Goal: Task Accomplishment & Management: Manage account settings

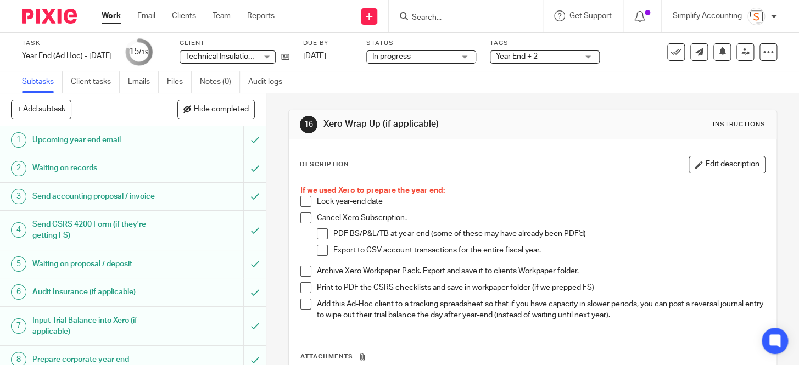
scroll to position [319, 0]
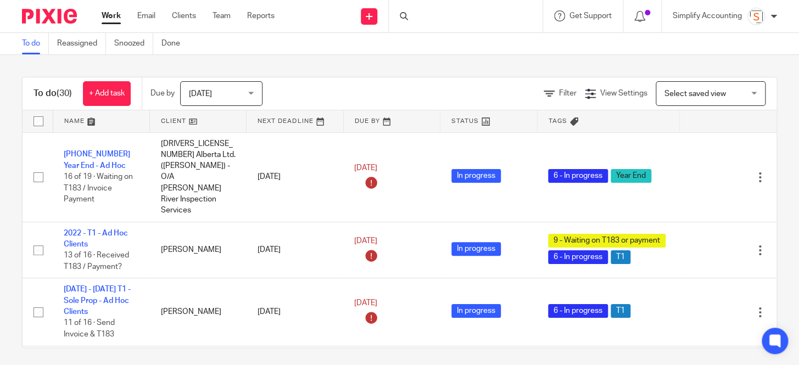
click at [421, 19] on div at bounding box center [466, 16] width 154 height 32
click at [442, 16] on input "Search" at bounding box center [460, 18] width 99 height 10
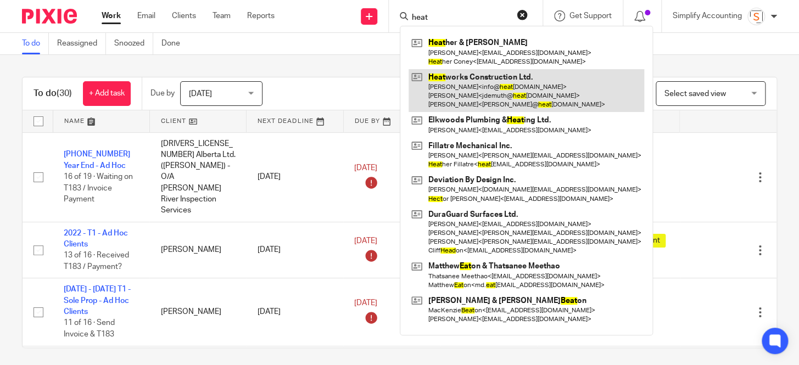
type input "heat"
click at [452, 75] on link at bounding box center [527, 90] width 236 height 43
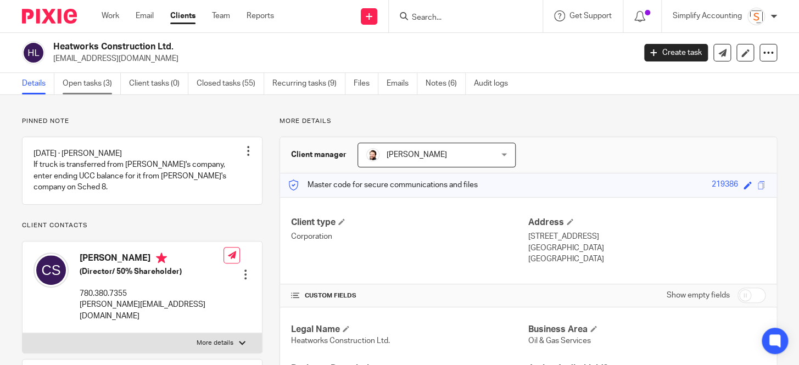
click at [93, 84] on link "Open tasks (3)" at bounding box center [92, 83] width 58 height 21
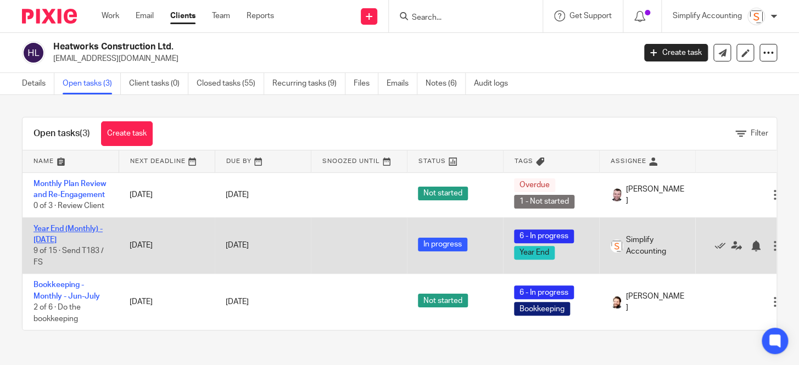
click at [66, 228] on link "Year End (Monthly) - [DATE]" at bounding box center [68, 234] width 69 height 19
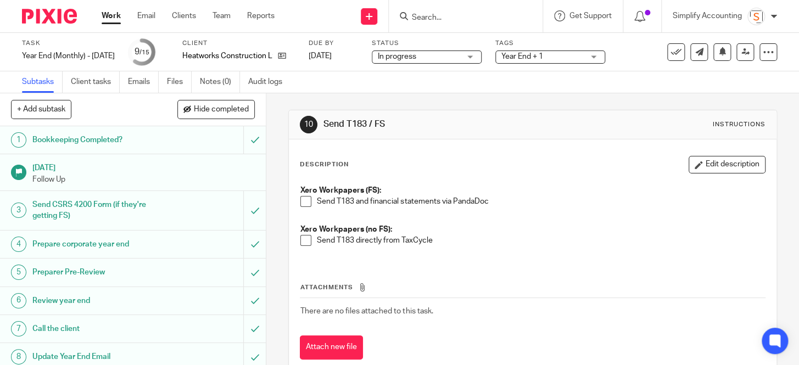
click at [170, 206] on div "Send CSRS 4200 Form (if they're getting FS)" at bounding box center [132, 211] width 200 height 28
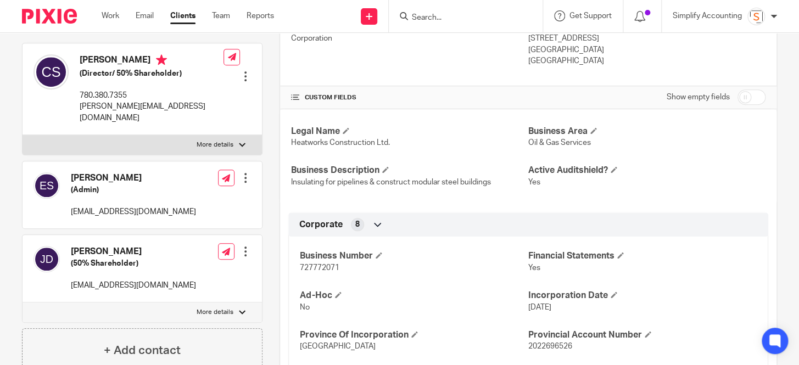
scroll to position [199, 0]
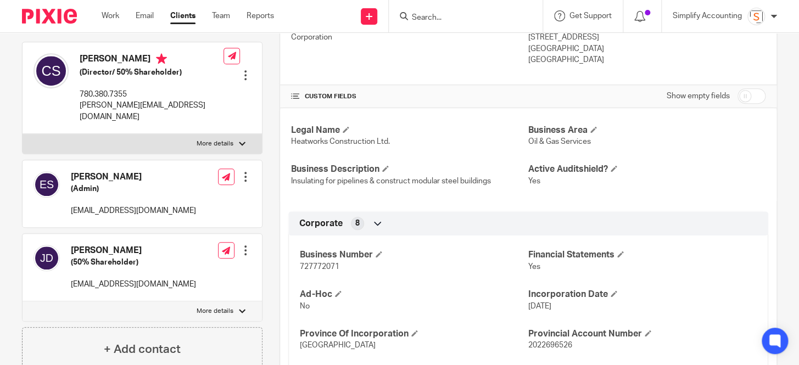
drag, startPoint x: 131, startPoint y: 237, endPoint x: 70, endPoint y: 238, distance: 61.0
click at [70, 240] on div "Justin Demuth (50% Shareholder) jdemuth@heatworksconstruction.com" at bounding box center [115, 268] width 163 height 56
copy h4 "Justin Demuth"
click at [486, 23] on div at bounding box center [466, 16] width 154 height 32
click at [454, 13] on input "Search" at bounding box center [460, 18] width 99 height 10
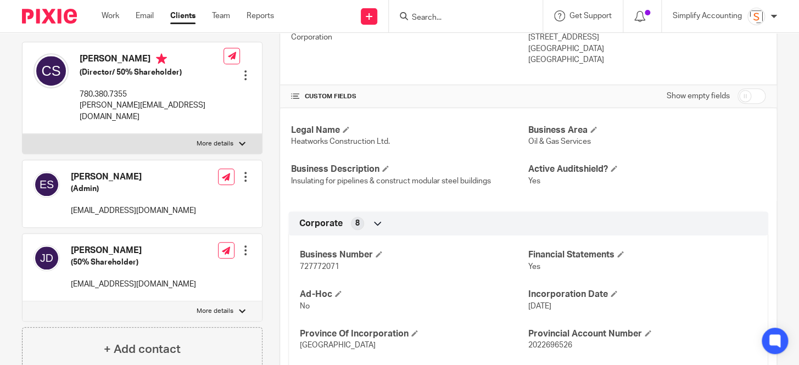
paste input "Justin Demuth"
type input "Justin Demuth"
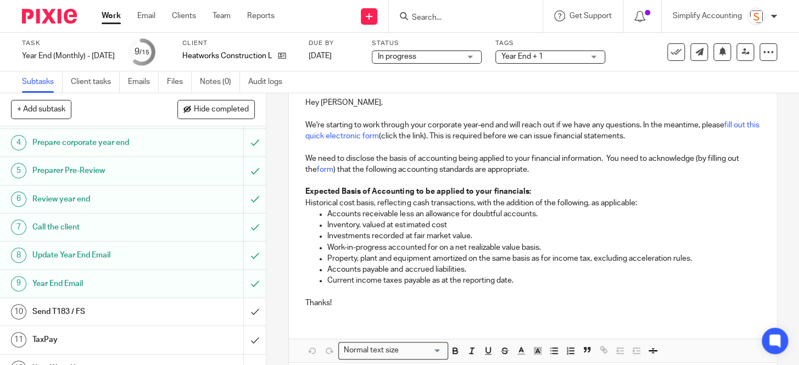
scroll to position [203, 0]
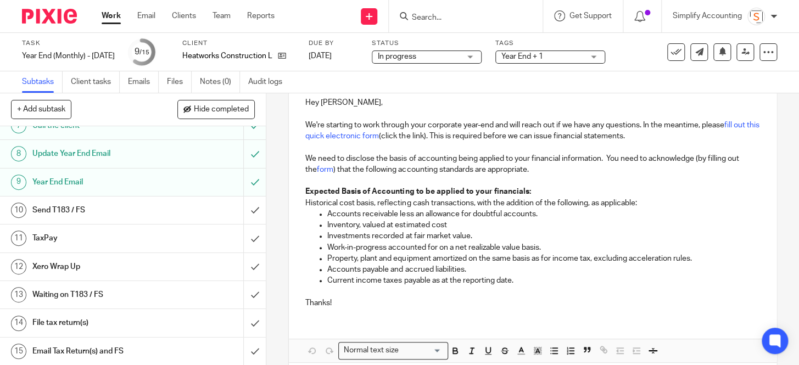
click at [77, 213] on h1 "Send T183 / FS" at bounding box center [99, 210] width 134 height 16
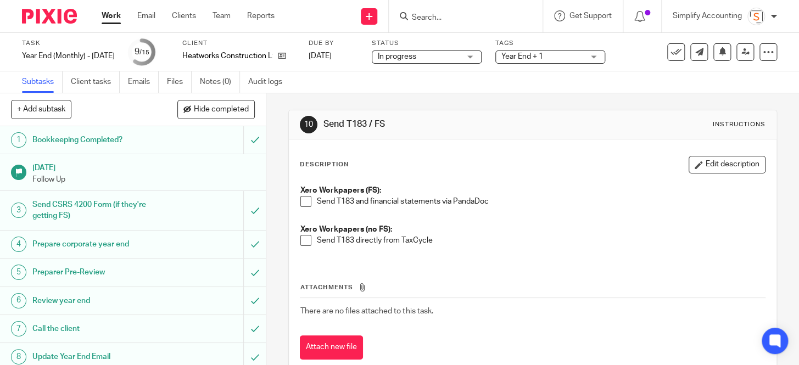
scroll to position [49, 0]
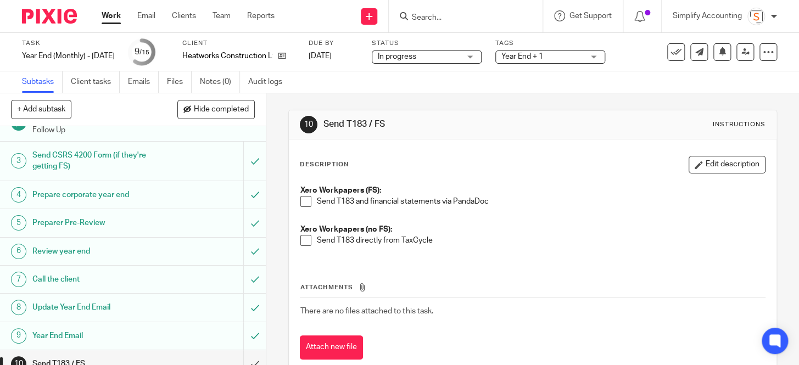
click at [302, 240] on span at bounding box center [306, 240] width 11 height 11
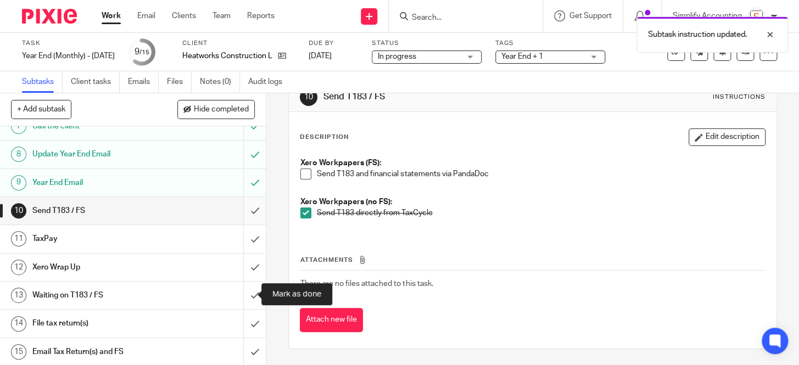
scroll to position [203, 0]
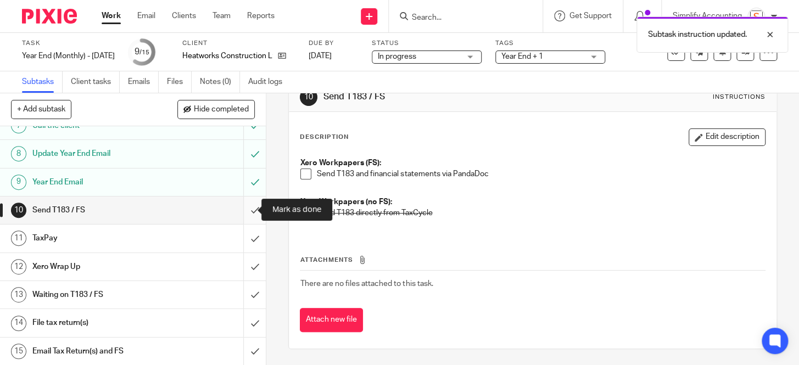
click at [247, 210] on input "submit" at bounding box center [133, 210] width 266 height 27
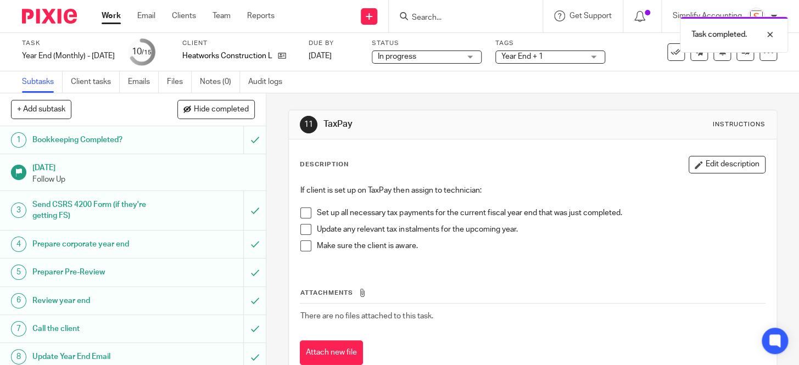
scroll to position [203, 0]
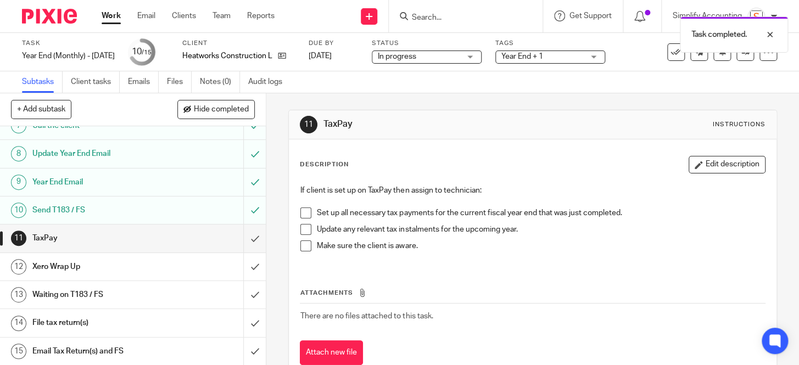
click at [521, 57] on span "Year End + 1" at bounding box center [523, 57] width 42 height 8
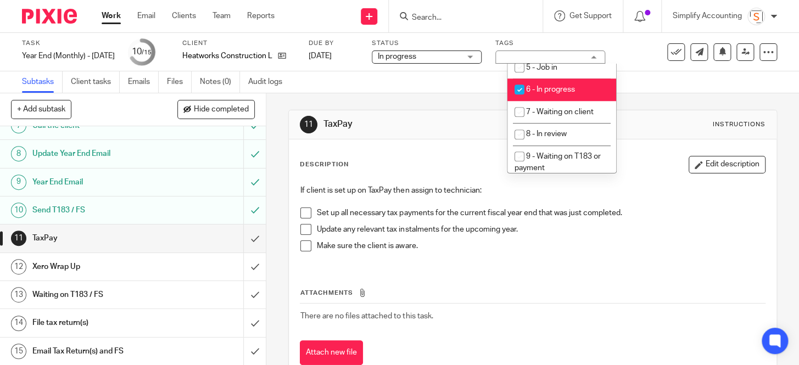
scroll to position [449, 0]
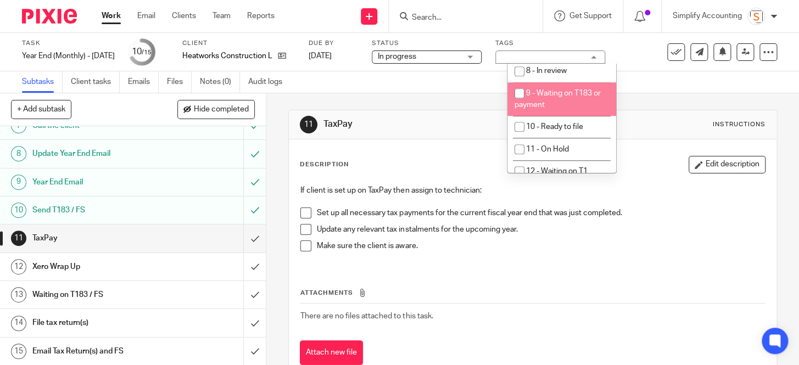
click at [578, 116] on li "9 - Waiting on T183 or payment" at bounding box center [562, 99] width 109 height 34
checkbox input "true"
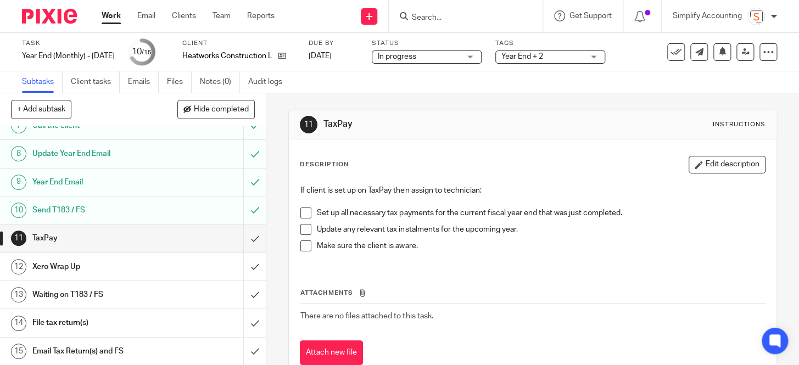
click at [637, 238] on div "Update any relevant tax instalments for the upcoming year." at bounding box center [541, 232] width 448 height 16
click at [447, 22] on form at bounding box center [469, 16] width 117 height 14
click at [442, 18] on input "Search" at bounding box center [460, 18] width 99 height 10
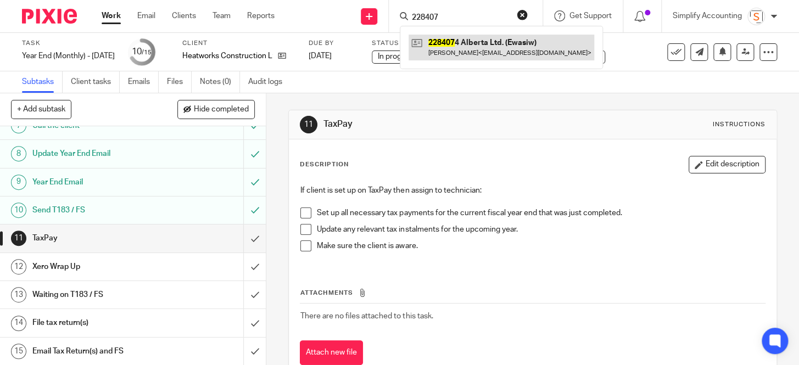
type input "228407"
click at [506, 36] on link at bounding box center [502, 47] width 186 height 25
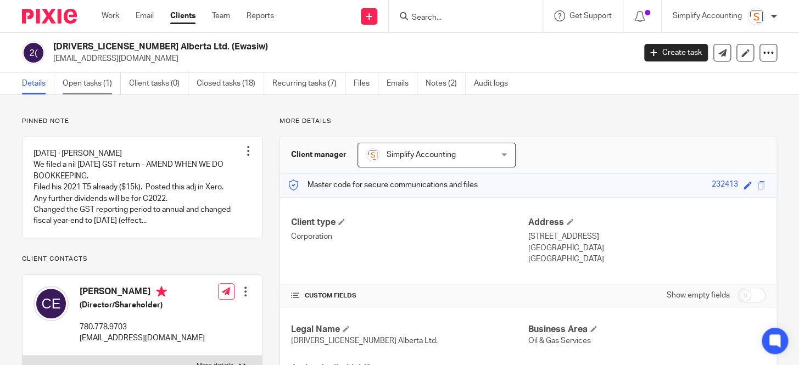
click at [82, 77] on link "Open tasks (1)" at bounding box center [92, 83] width 58 height 21
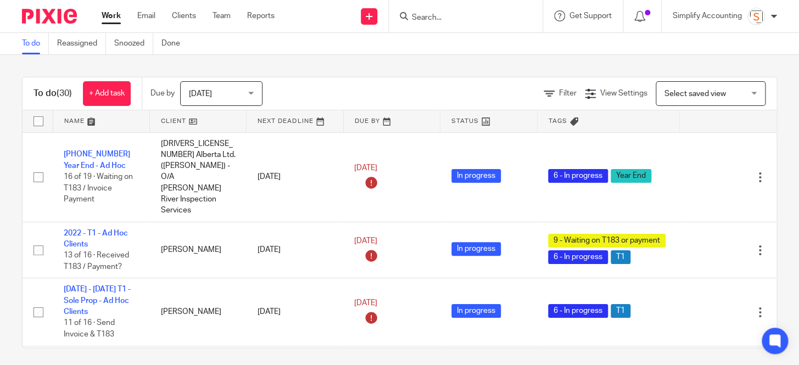
click at [443, 21] on input "Search" at bounding box center [460, 18] width 99 height 10
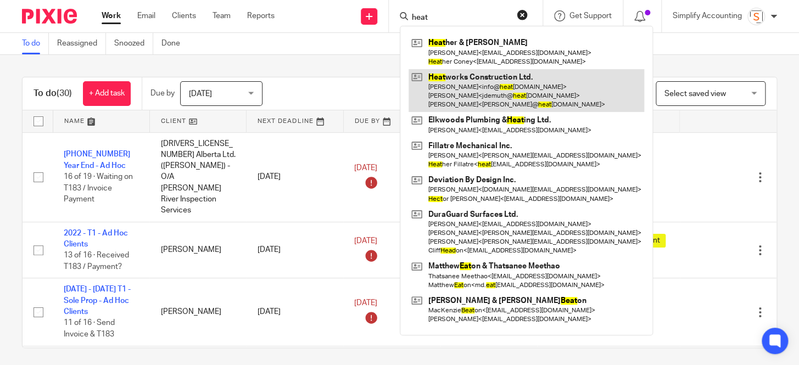
type input "heat"
click at [456, 101] on link at bounding box center [527, 90] width 236 height 43
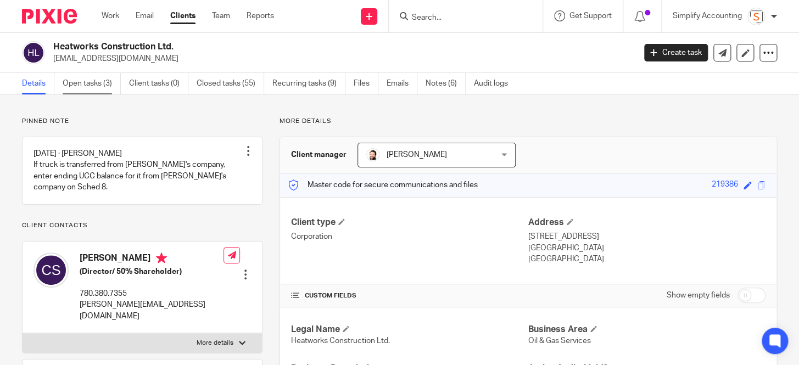
click at [83, 86] on link "Open tasks (3)" at bounding box center [92, 83] width 58 height 21
click at [77, 82] on link "Open tasks (3)" at bounding box center [92, 83] width 58 height 21
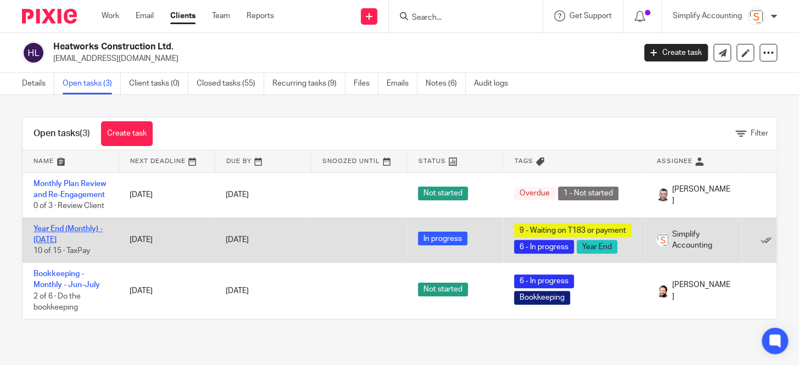
click at [77, 226] on link "Year End (Monthly) - [DATE]" at bounding box center [68, 234] width 69 height 19
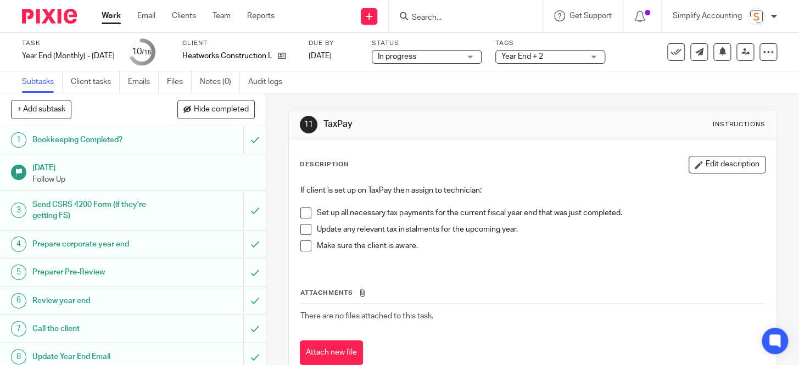
click at [543, 57] on span "Year End + 2" at bounding box center [523, 57] width 42 height 8
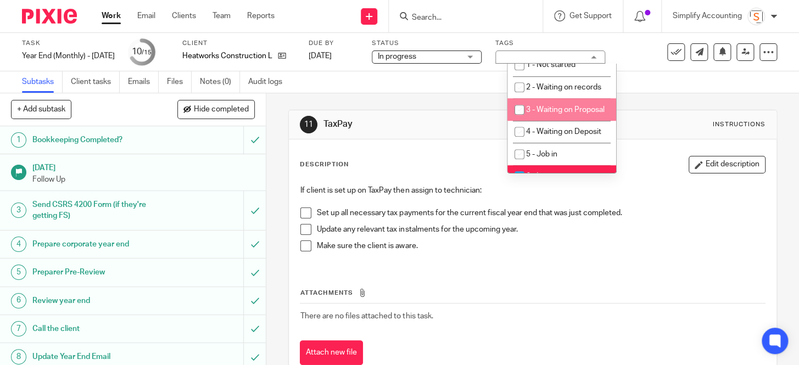
scroll to position [499, 0]
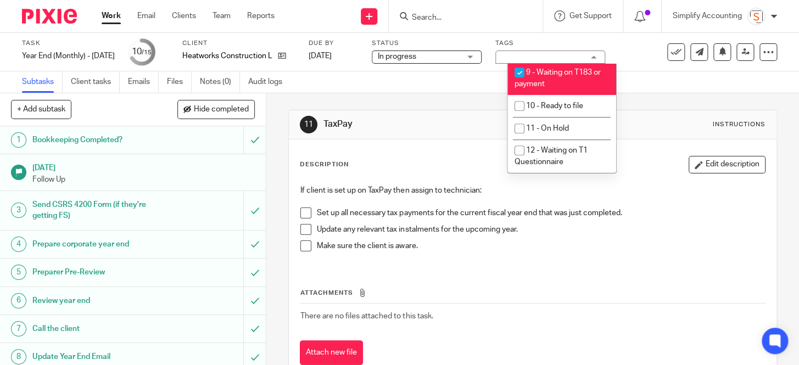
click at [518, 74] on input "checkbox" at bounding box center [519, 72] width 21 height 21
checkbox input "false"
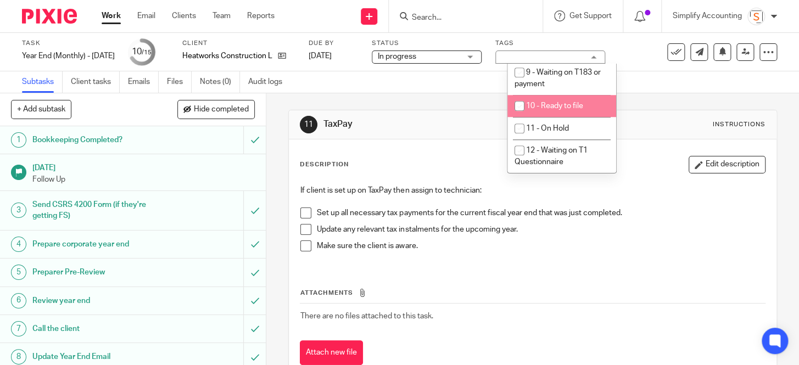
click at [272, 181] on div "11 TaxPay Instructions Description Edit description If client is set up on TaxP…" at bounding box center [532, 229] width 533 height 272
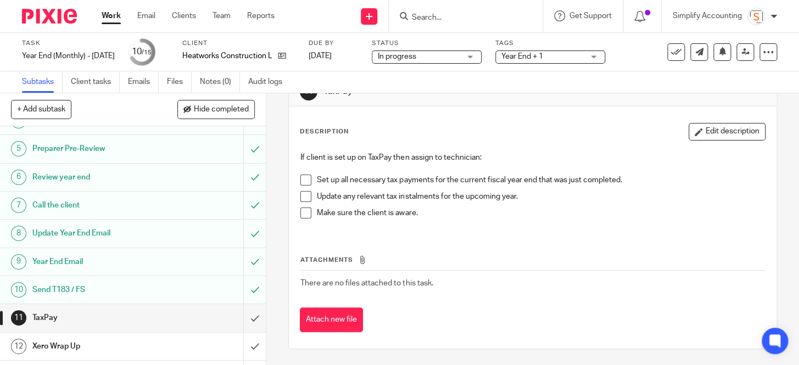
scroll to position [199, 0]
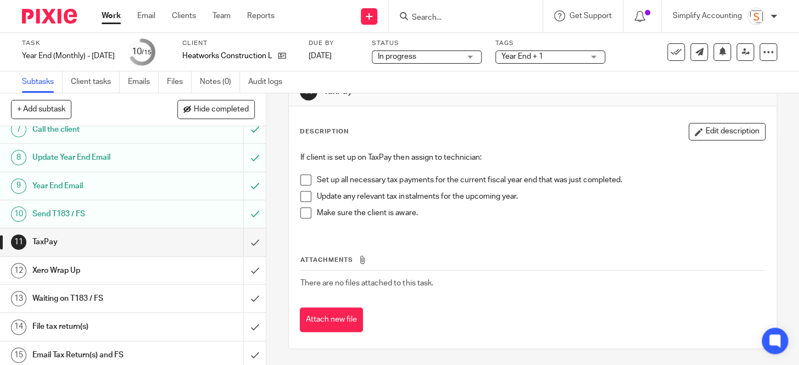
click at [151, 299] on h1 "Waiting on T183 / FS" at bounding box center [99, 299] width 134 height 16
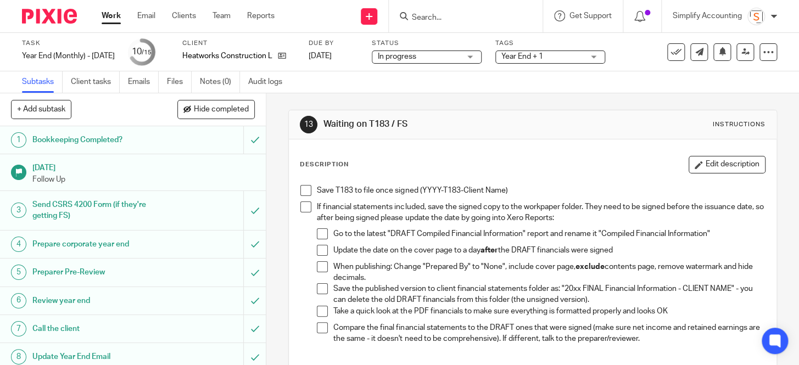
click at [303, 188] on span at bounding box center [306, 190] width 11 height 11
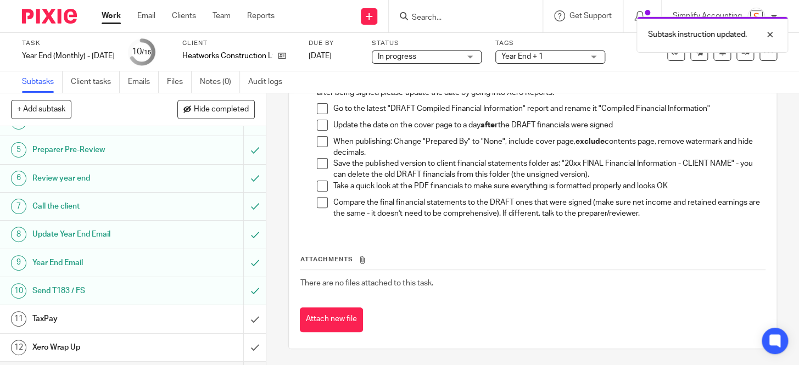
scroll to position [203, 0]
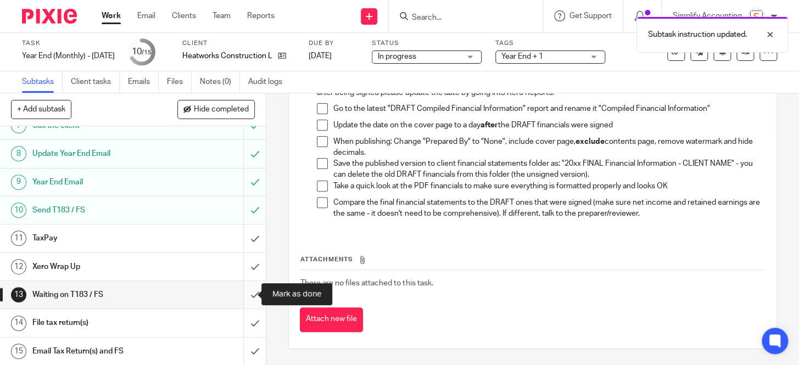
click at [246, 293] on input "submit" at bounding box center [133, 294] width 266 height 27
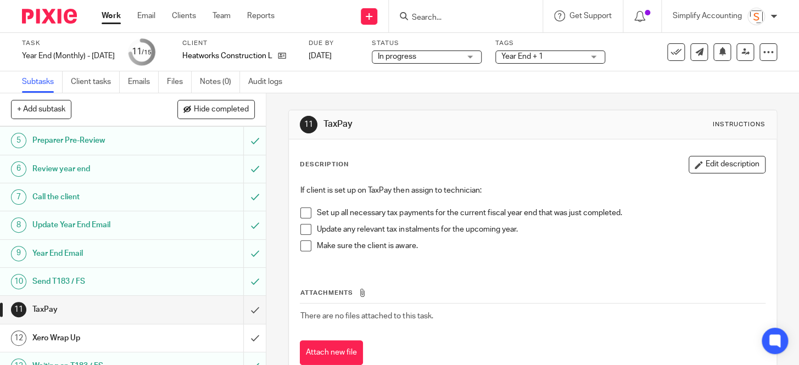
scroll to position [203, 0]
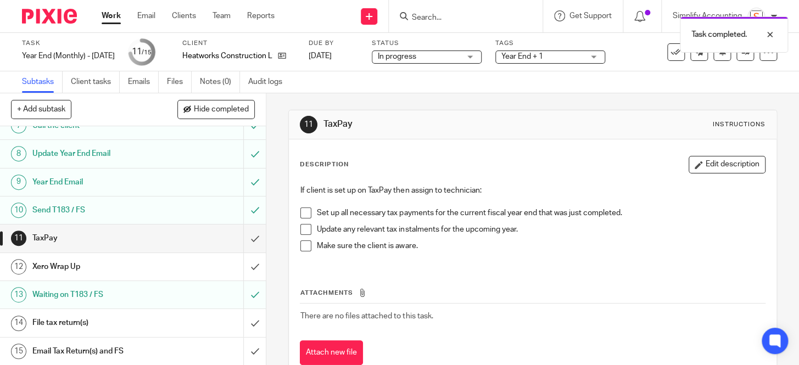
click at [132, 318] on h1 "File tax return(s)" at bounding box center [99, 323] width 134 height 16
click at [165, 323] on div "File tax return(s)" at bounding box center [132, 323] width 200 height 16
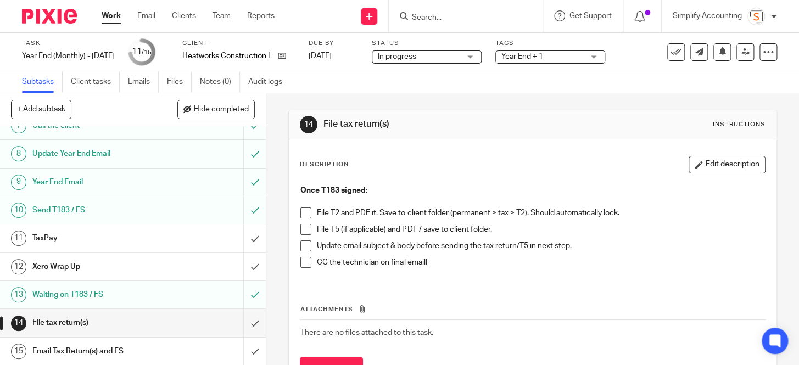
scroll to position [49, 0]
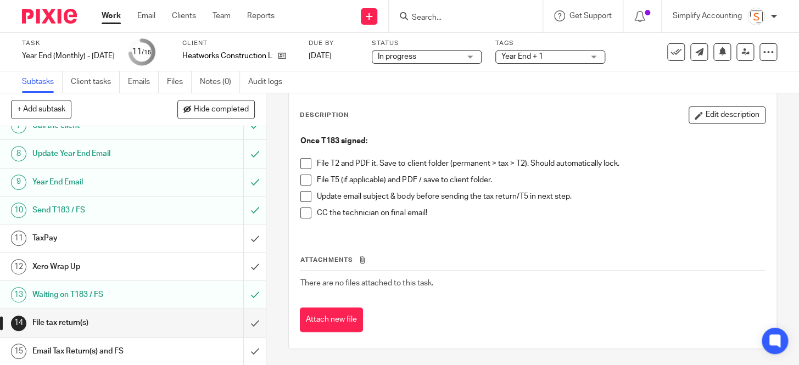
click at [304, 161] on span at bounding box center [306, 163] width 11 height 11
click at [307, 178] on span at bounding box center [306, 180] width 11 height 11
click at [134, 348] on h1 "Email Tax Return(s) and FS" at bounding box center [99, 351] width 134 height 16
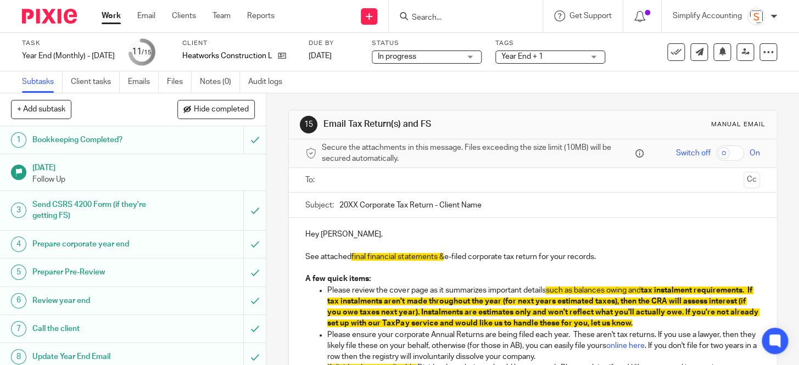
drag, startPoint x: 355, startPoint y: 204, endPoint x: 347, endPoint y: 208, distance: 8.9
click at [347, 208] on input "20XX Corporate Tax Return - Client Name" at bounding box center [550, 205] width 420 height 25
drag, startPoint x: 444, startPoint y: 259, endPoint x: 351, endPoint y: 260, distance: 93.4
click at [351, 260] on p "See attached final financial statements & e-filed corporate tax return for your…" at bounding box center [532, 257] width 454 height 11
drag, startPoint x: 477, startPoint y: 203, endPoint x: 437, endPoint y: 212, distance: 40.4
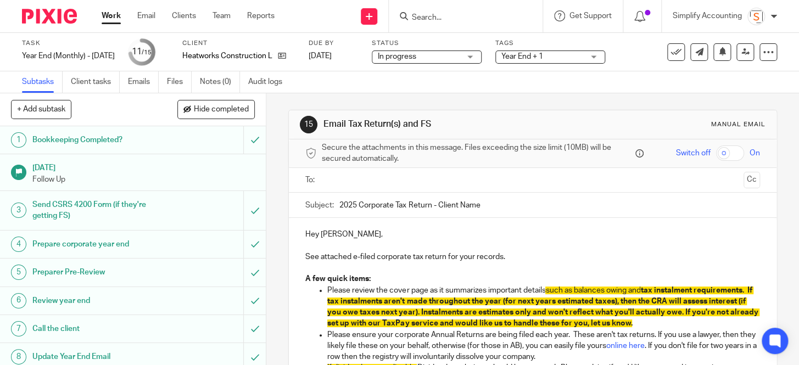
click at [437, 212] on input "2025 Corporate Tax Return - Client Name" at bounding box center [550, 205] width 420 height 25
paste input "Heatworks Construction Ltd."
type input "2025 Corporate Tax Return - Heatworks Construction Ltd."
click at [326, 176] on input "text" at bounding box center [532, 180] width 413 height 13
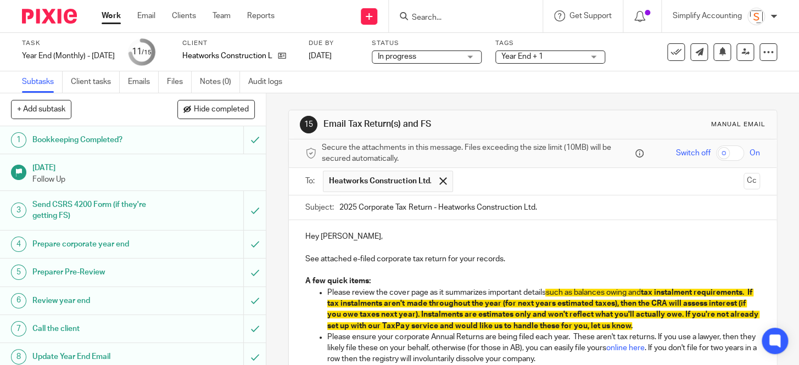
click at [473, 180] on input "text" at bounding box center [599, 181] width 281 height 21
click at [552, 182] on input "text" at bounding box center [645, 181] width 188 height 21
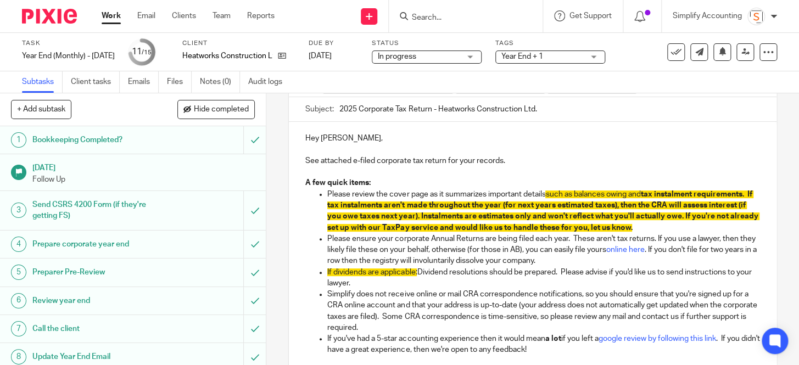
scroll to position [99, 0]
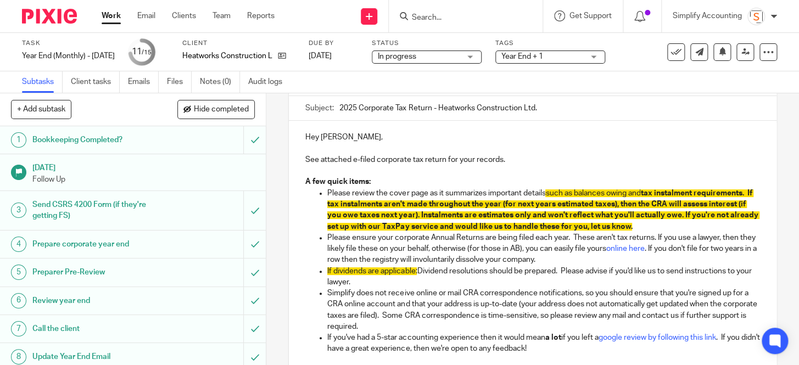
drag, startPoint x: 418, startPoint y: 273, endPoint x: 325, endPoint y: 274, distance: 92.9
click at [327, 274] on p "If dividends are applicable: Dividend resolutions should be prepared. Please ad…" at bounding box center [543, 277] width 432 height 23
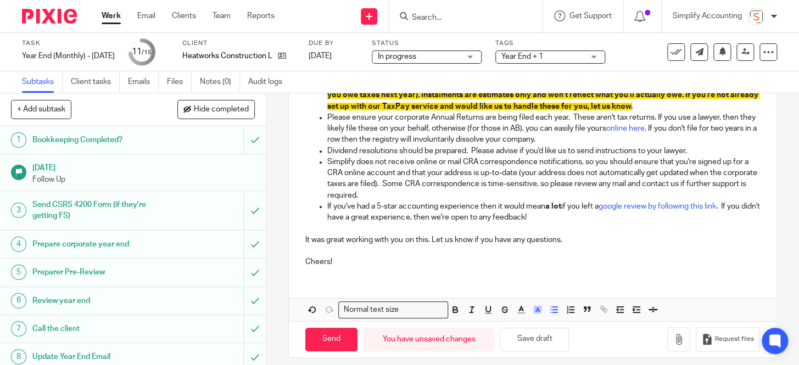
scroll to position [229, 0]
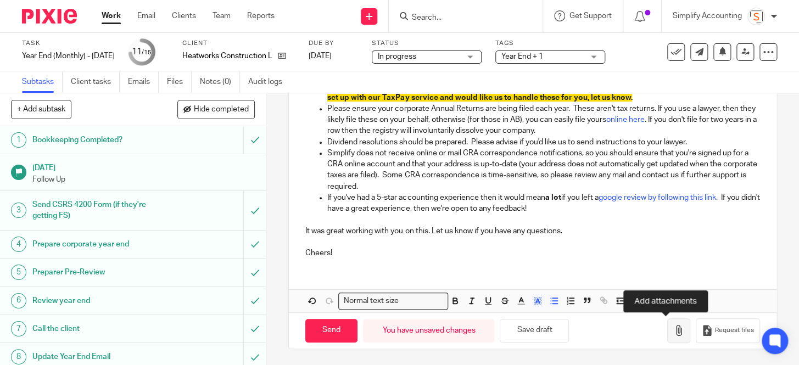
click at [668, 336] on button "button" at bounding box center [679, 331] width 23 height 25
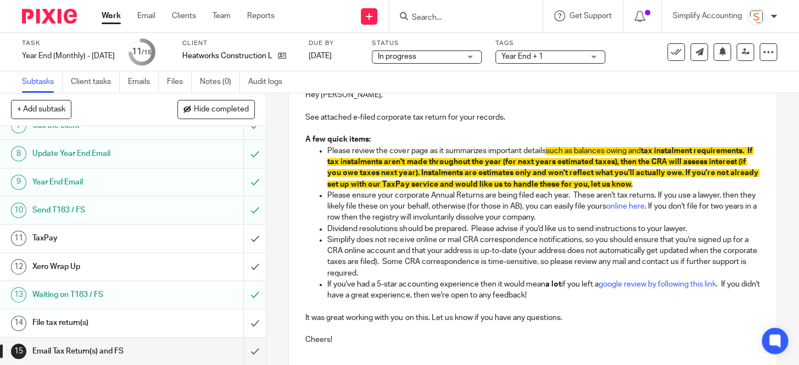
scroll to position [149, 0]
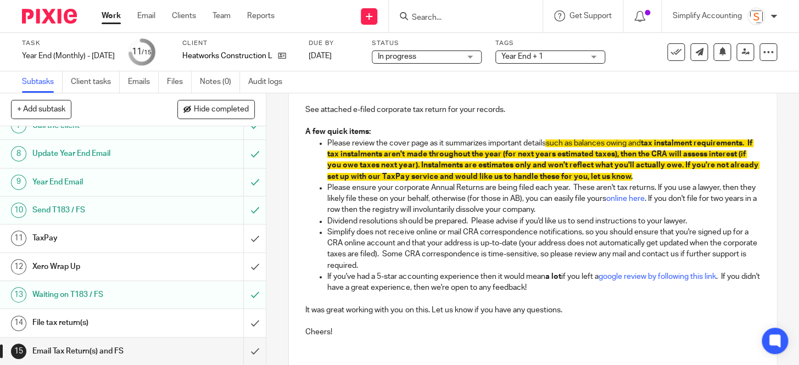
click at [96, 319] on h1 "File tax return(s)" at bounding box center [99, 323] width 134 height 16
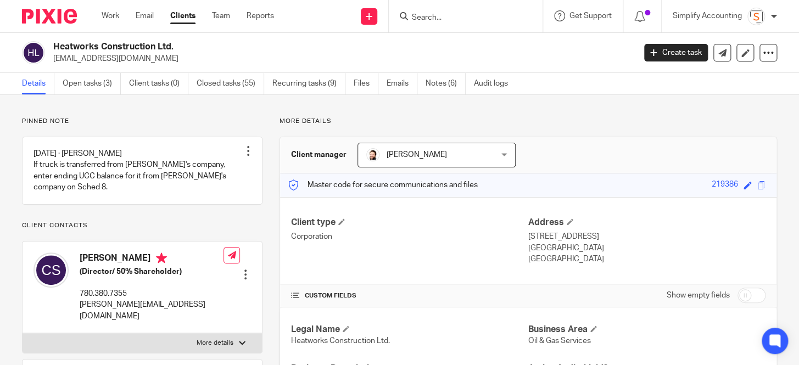
drag, startPoint x: 176, startPoint y: 47, endPoint x: 49, endPoint y: 50, distance: 126.4
click at [49, 50] on div "Heatworks Construction Ltd. [EMAIL_ADDRESS][DOMAIN_NAME]" at bounding box center [325, 52] width 606 height 23
copy h2 "Heatworks Construction Ltd."
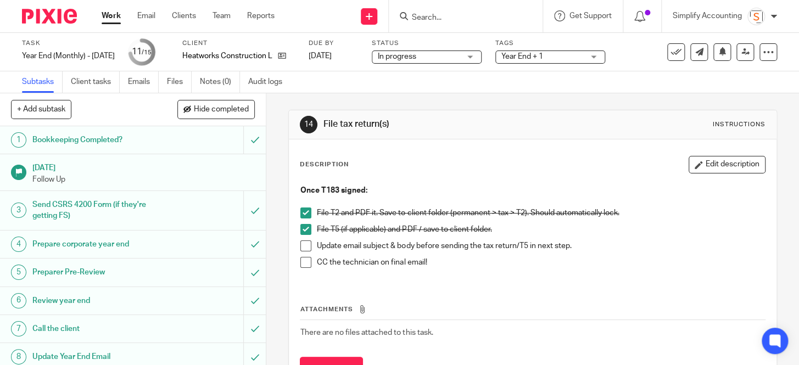
click at [304, 229] on span at bounding box center [306, 229] width 11 height 11
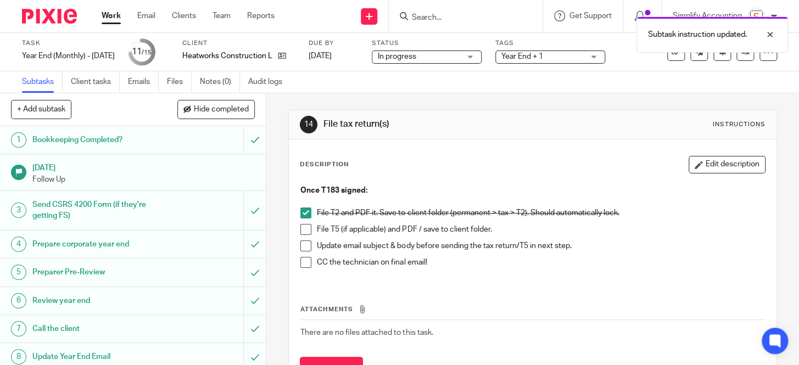
click at [501, 229] on p "File T5 (if applicable) and PDF / save to client folder." at bounding box center [541, 229] width 448 height 11
click at [709, 169] on button "Edit description" at bounding box center [727, 165] width 77 height 18
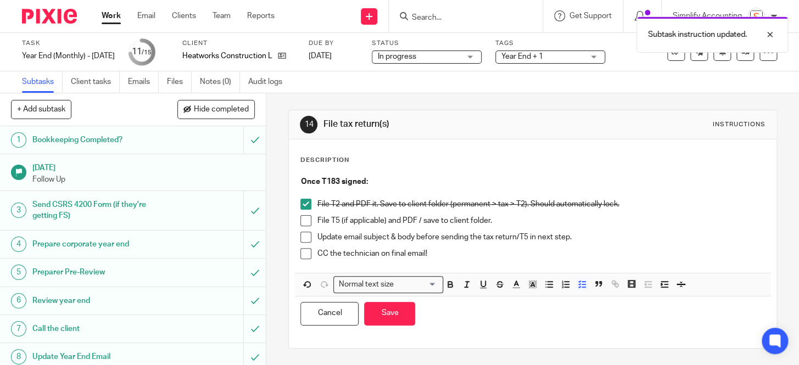
click at [507, 214] on div "File T2 and PDF it. Save to client folder (permanent > tax > T2). Should automa…" at bounding box center [541, 207] width 448 height 16
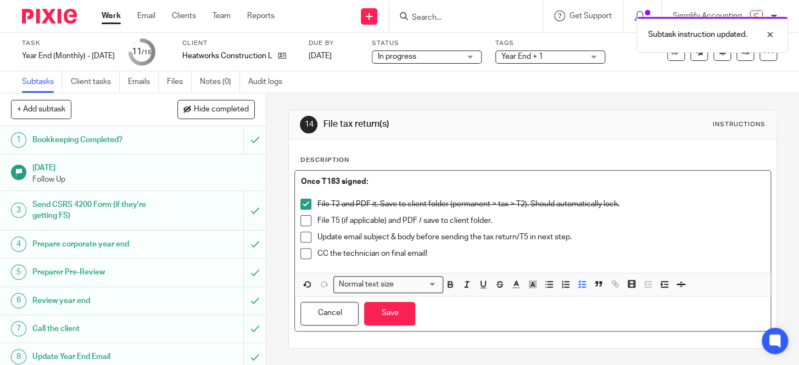
click at [499, 224] on p "File T5 (if applicable) and PDF / save to client folder." at bounding box center [541, 220] width 448 height 11
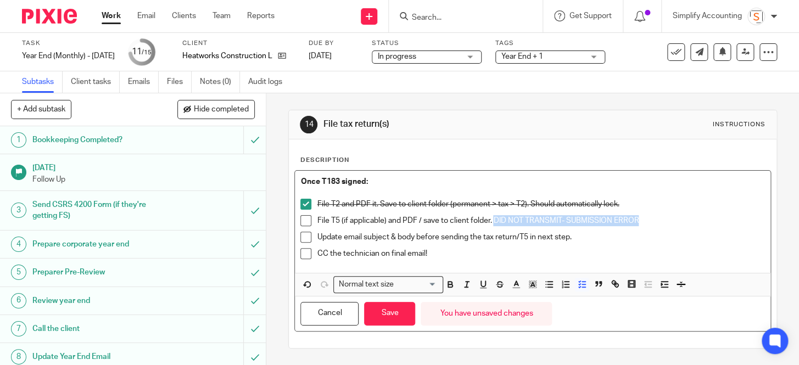
drag, startPoint x: 657, startPoint y: 222, endPoint x: 491, endPoint y: 227, distance: 166.6
click at [491, 227] on div "File T5 (if applicable) and PDF / save to client folder. DID NOT TRANSMIT- SUBM…" at bounding box center [541, 223] width 448 height 16
drag, startPoint x: 451, startPoint y: 285, endPoint x: 470, endPoint y: 288, distance: 20.1
click at [450, 285] on icon "button" at bounding box center [451, 285] width 10 height 10
click at [531, 285] on polyline "button" at bounding box center [533, 284] width 4 height 4
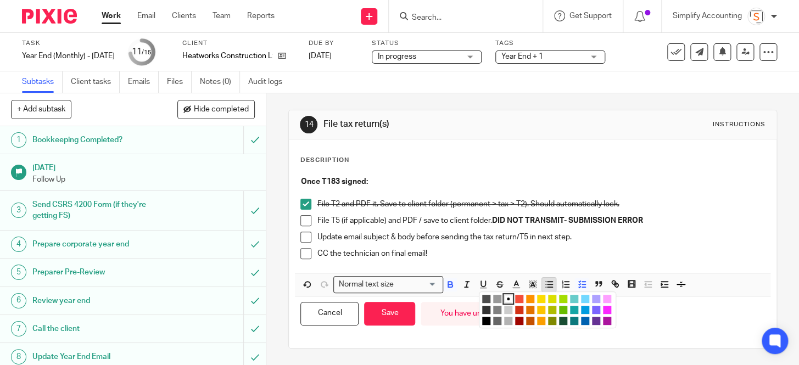
drag, startPoint x: 535, startPoint y: 297, endPoint x: 548, endPoint y: 288, distance: 16.3
click at [537, 297] on li "color:#FCDC00" at bounding box center [541, 299] width 8 height 8
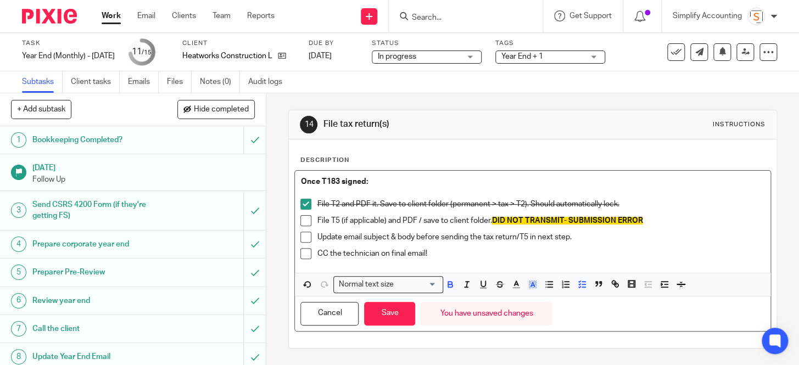
click at [683, 230] on div "File T5 (if applicable) and PDF / save to client folder. DID NOT TRANSMIT- SUBM…" at bounding box center [541, 223] width 448 height 16
click at [305, 237] on span at bounding box center [306, 237] width 11 height 11
click at [301, 251] on span at bounding box center [306, 253] width 11 height 11
click at [379, 313] on button "Save" at bounding box center [389, 314] width 51 height 24
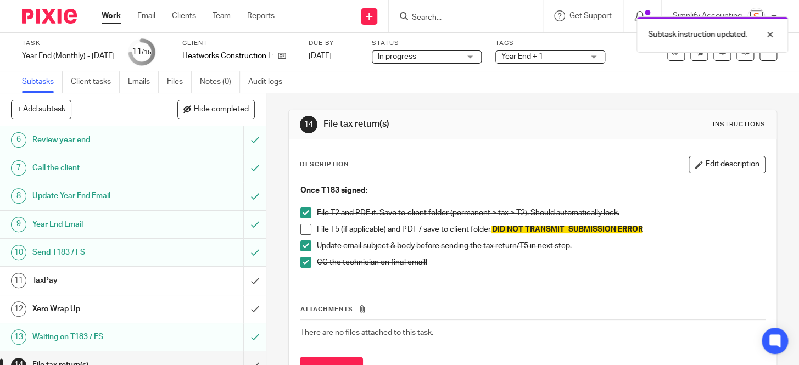
scroll to position [203, 0]
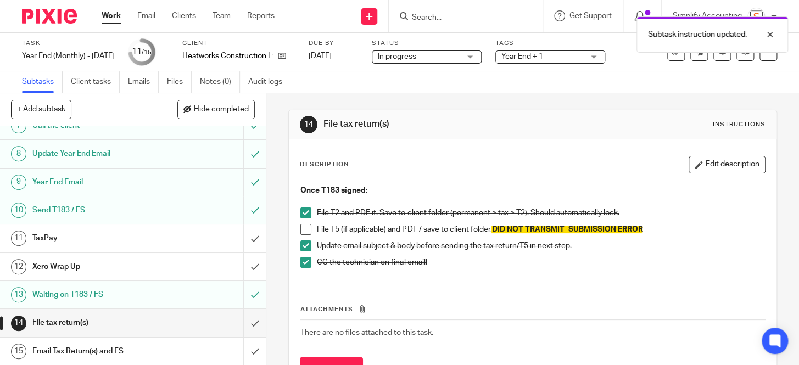
click at [108, 320] on h1 "File tax return(s)" at bounding box center [99, 323] width 134 height 16
click at [120, 347] on h1 "Email Tax Return(s) and FS" at bounding box center [99, 351] width 134 height 16
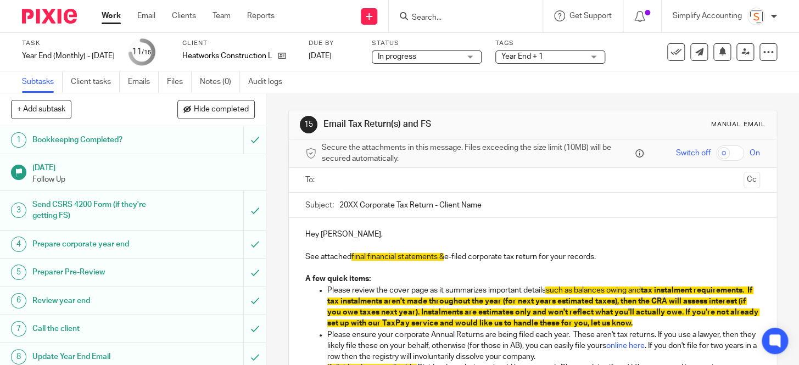
drag, startPoint x: 352, startPoint y: 209, endPoint x: 345, endPoint y: 211, distance: 7.5
click at [345, 211] on input "20XX Corporate Tax Return - Client Name" at bounding box center [550, 205] width 420 height 25
drag, startPoint x: 477, startPoint y: 205, endPoint x: 436, endPoint y: 208, distance: 41.3
click at [436, 208] on input "2025 Corporate Tax Return - Client Name" at bounding box center [550, 205] width 420 height 25
paste input "Heatworks Construction Ltd."
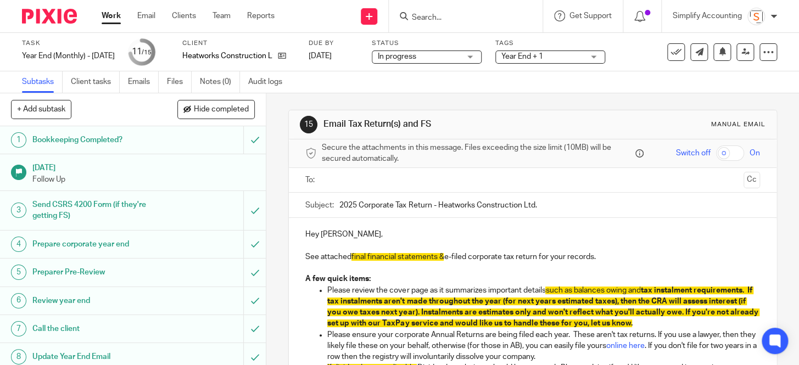
type input "2025 Corporate Tax Return - Heatworks Construction Ltd."
drag, startPoint x: 446, startPoint y: 257, endPoint x: 351, endPoint y: 261, distance: 95.7
click at [351, 261] on p "See attached final financial statements & e-filed corporate tax return for your…" at bounding box center [532, 257] width 454 height 11
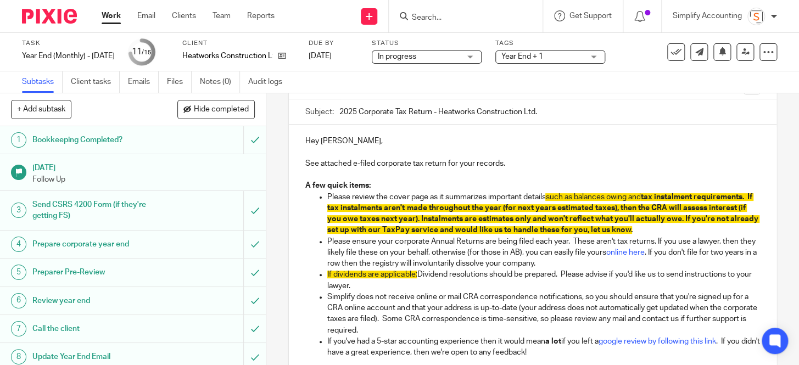
scroll to position [149, 0]
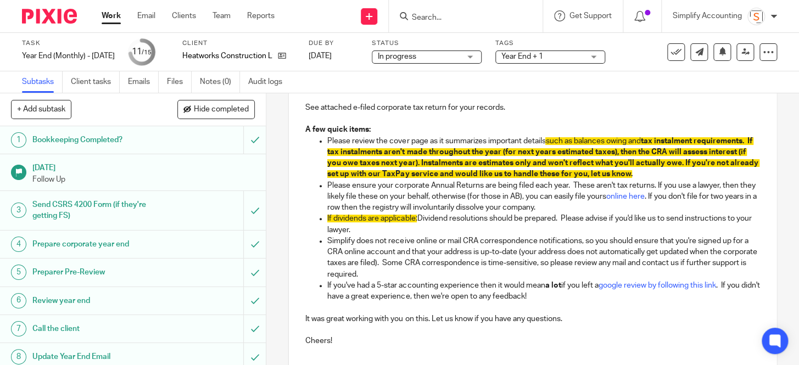
drag, startPoint x: 418, startPoint y: 222, endPoint x: 324, endPoint y: 221, distance: 93.4
click at [327, 221] on p "If dividends are applicable: Dividend resolutions should be prepared. Please ad…" at bounding box center [543, 224] width 432 height 23
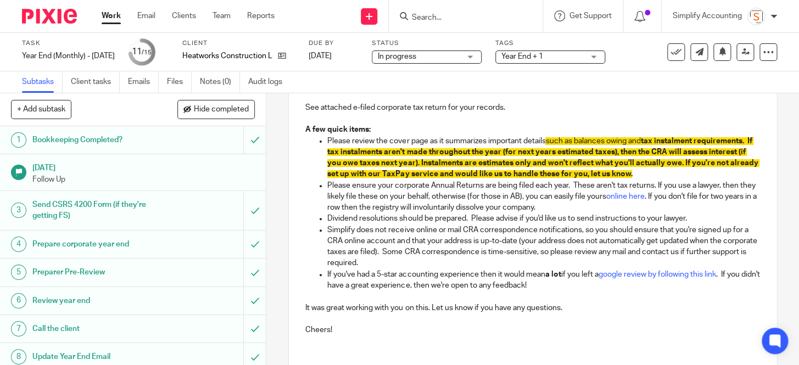
click at [703, 175] on p "Please review the cover page as it summarizes important details such as balance…" at bounding box center [543, 158] width 432 height 45
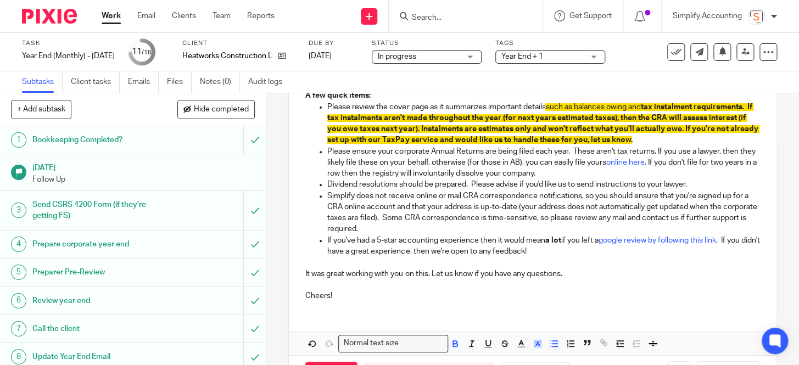
scroll to position [226, 0]
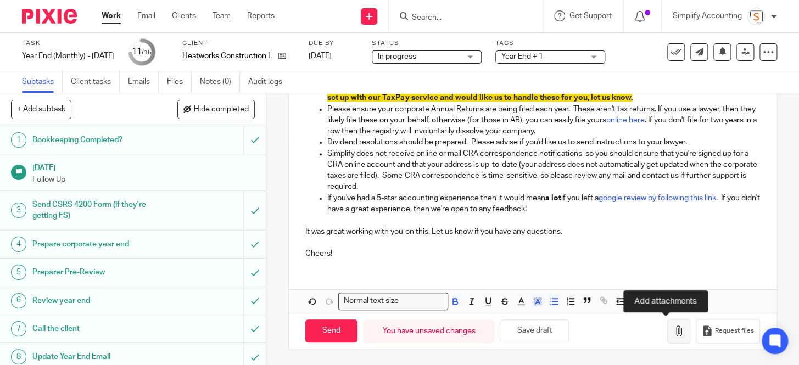
click at [668, 341] on button "button" at bounding box center [679, 331] width 23 height 25
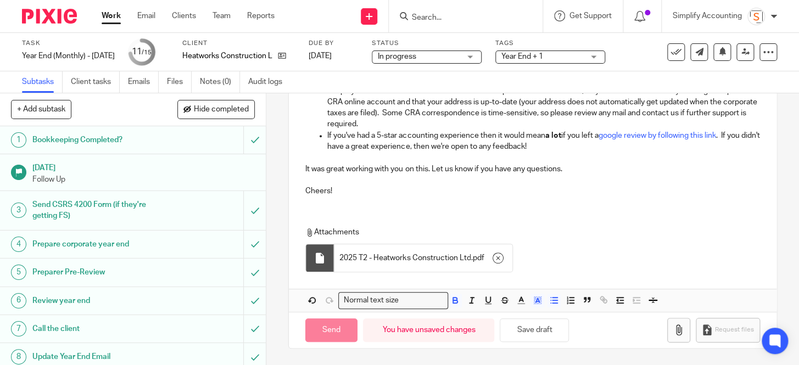
scroll to position [288, 0]
click at [543, 332] on button "Save draft" at bounding box center [534, 331] width 69 height 24
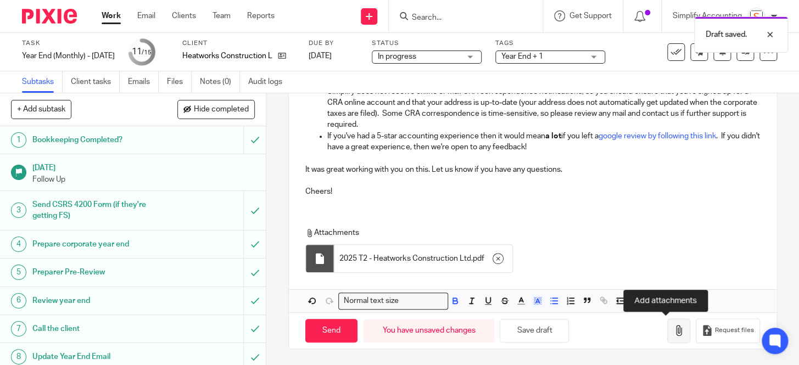
click at [674, 335] on icon "button" at bounding box center [679, 330] width 11 height 11
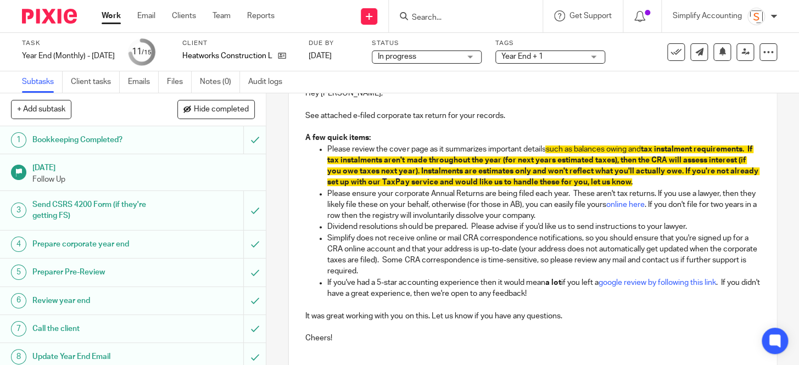
scroll to position [0, 0]
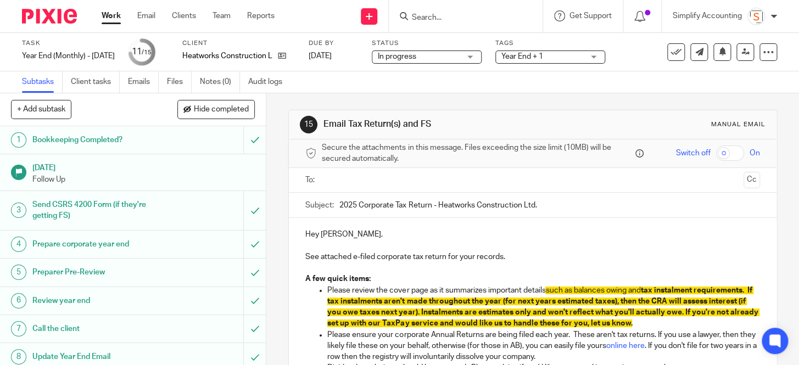
click at [344, 178] on input "text" at bounding box center [532, 180] width 413 height 13
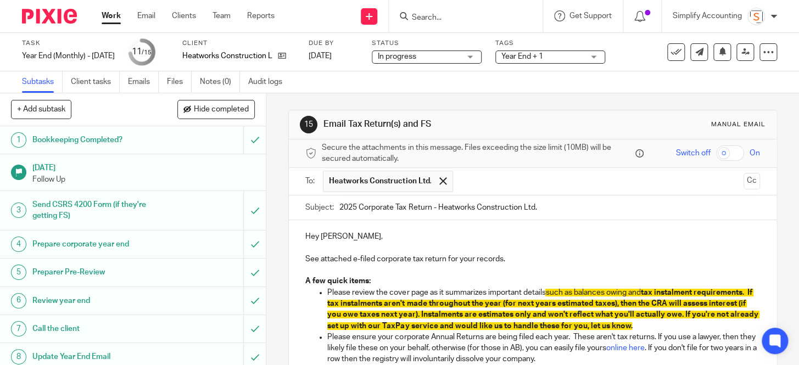
click at [465, 180] on input "text" at bounding box center [599, 181] width 281 height 21
click at [552, 184] on input "text" at bounding box center [645, 181] width 188 height 21
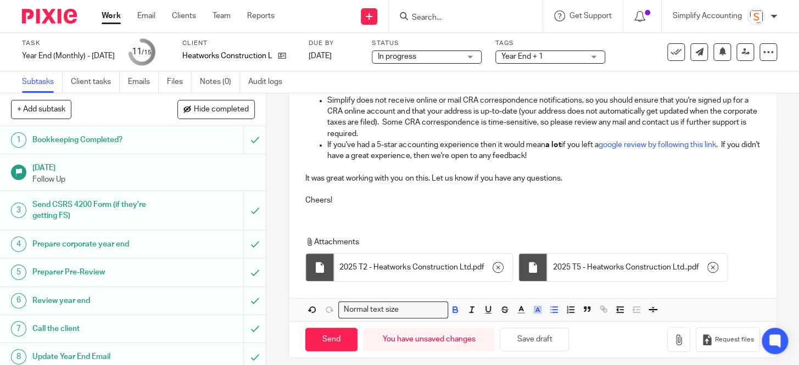
scroll to position [291, 0]
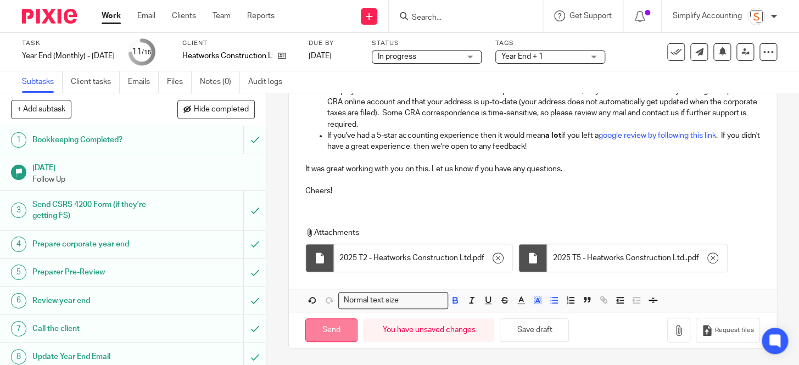
click at [329, 332] on input "Send" at bounding box center [331, 331] width 52 height 24
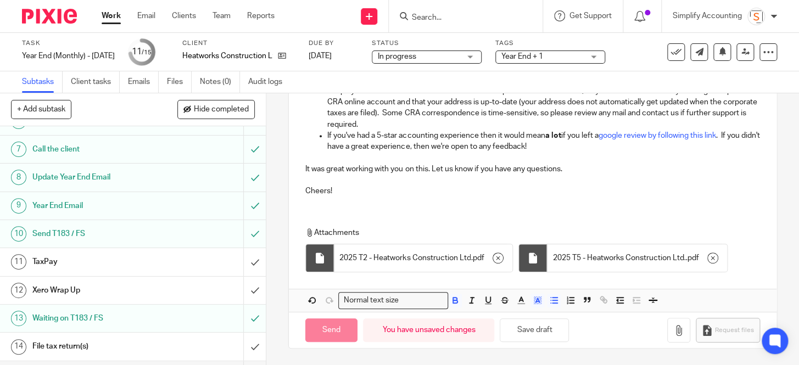
scroll to position [203, 0]
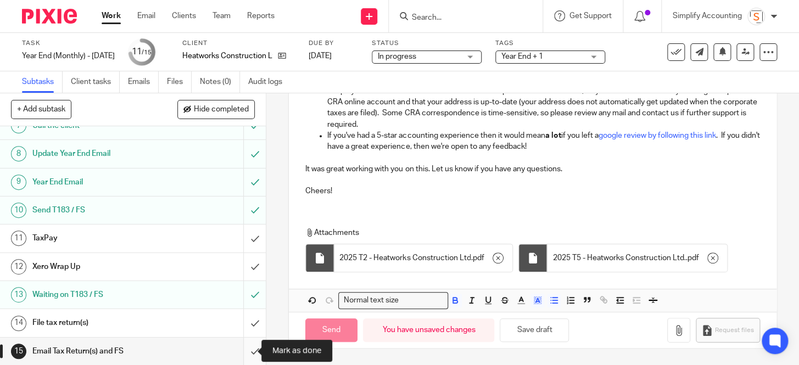
click at [247, 352] on input "submit" at bounding box center [133, 351] width 266 height 27
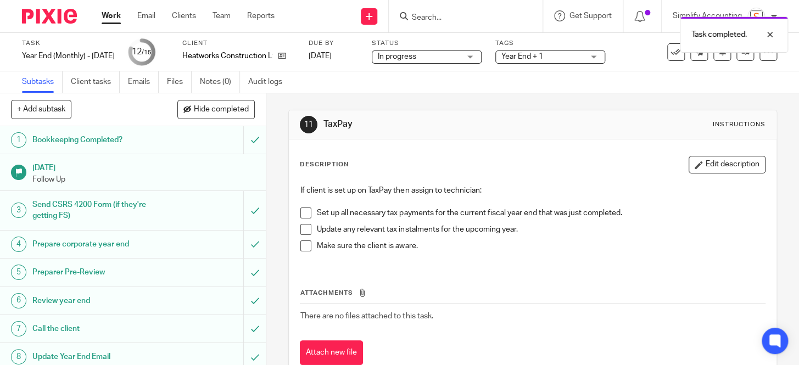
scroll to position [203, 0]
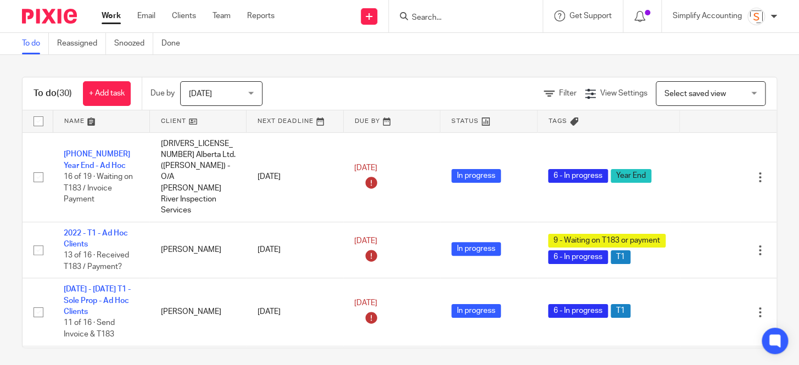
click at [463, 8] on div at bounding box center [466, 16] width 154 height 32
click at [423, 19] on input "Search" at bounding box center [460, 18] width 99 height 10
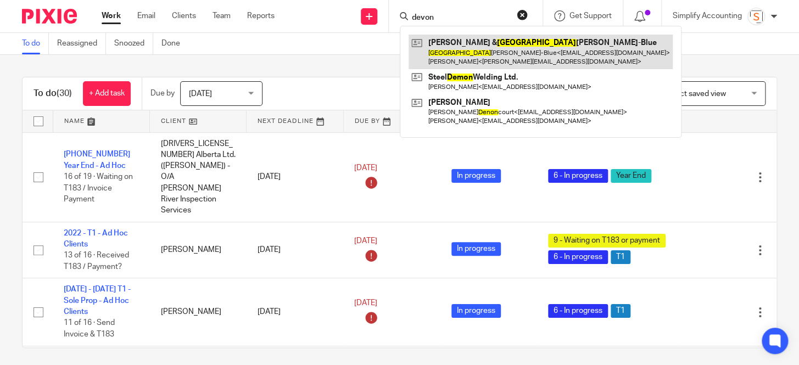
type input "devon"
click at [462, 55] on link at bounding box center [541, 52] width 264 height 34
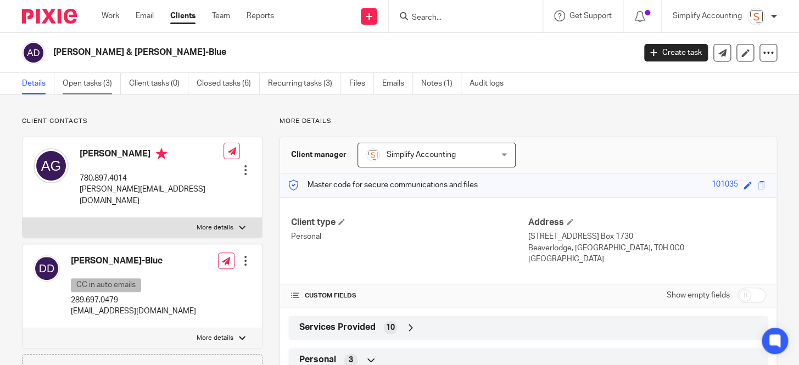
click at [97, 79] on link "Open tasks (3)" at bounding box center [92, 83] width 58 height 21
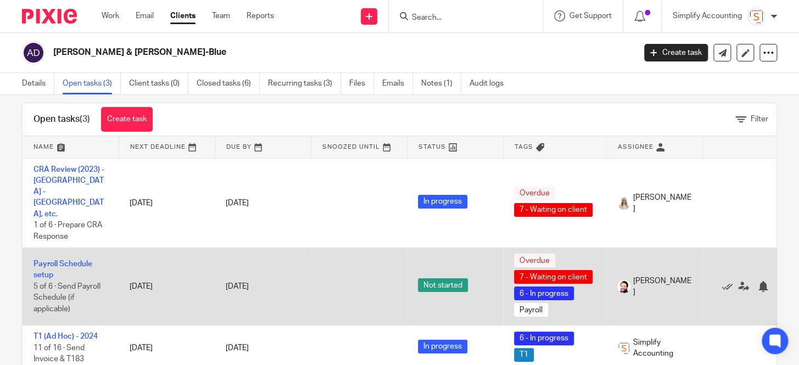
scroll to position [27, 0]
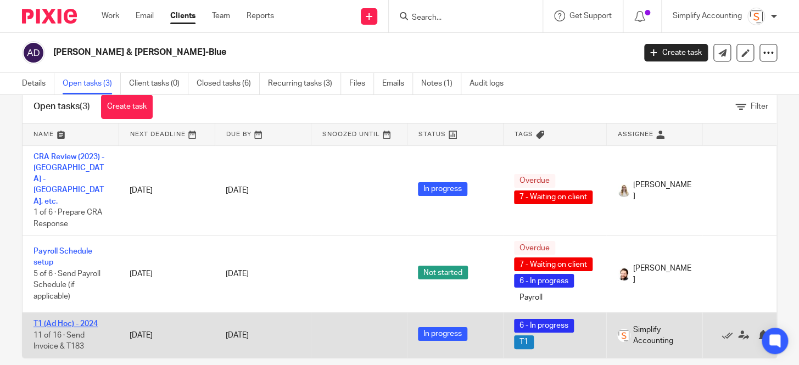
click at [75, 320] on link "T1 (Ad Hoc) - 2024" at bounding box center [66, 324] width 64 height 8
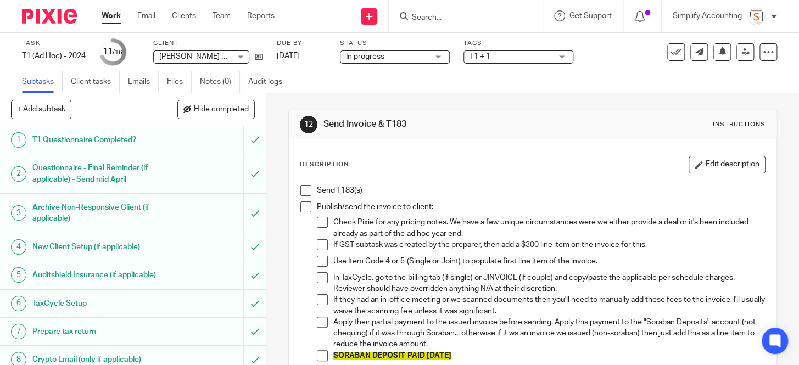
click at [305, 192] on span at bounding box center [306, 190] width 11 height 11
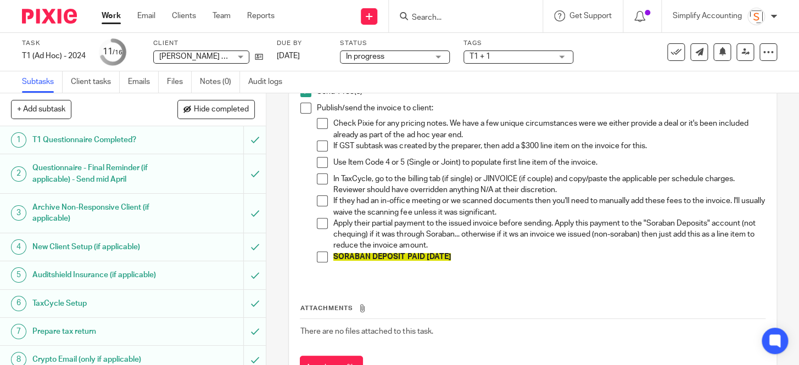
scroll to position [99, 0]
click at [319, 257] on span at bounding box center [322, 256] width 11 height 11
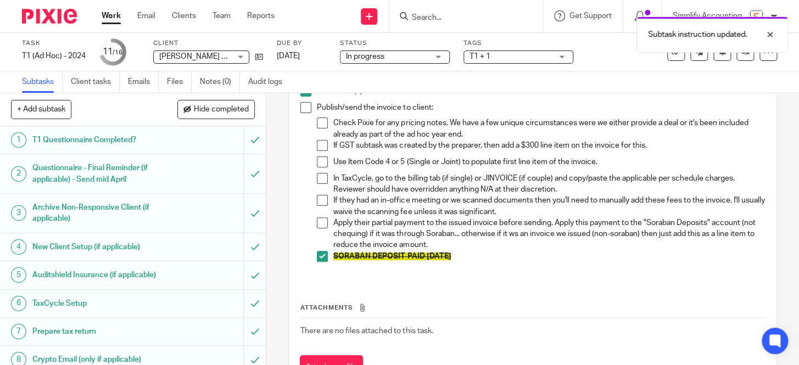
scroll to position [49, 0]
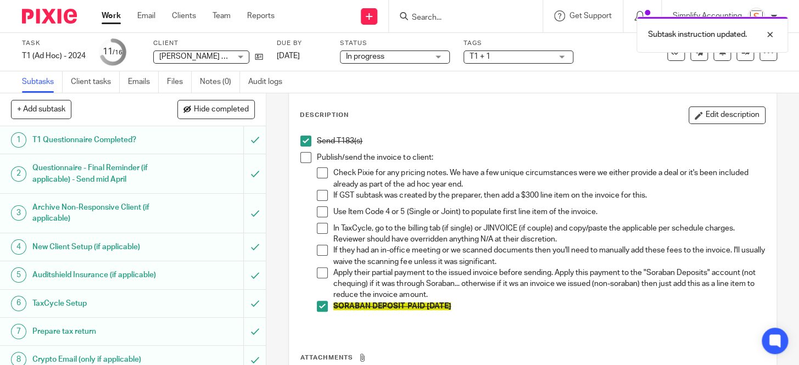
click at [303, 158] on span at bounding box center [306, 157] width 11 height 11
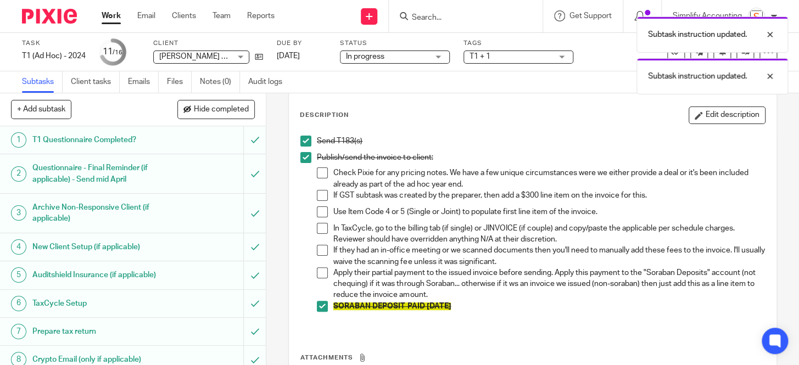
click at [320, 173] on span at bounding box center [322, 173] width 11 height 11
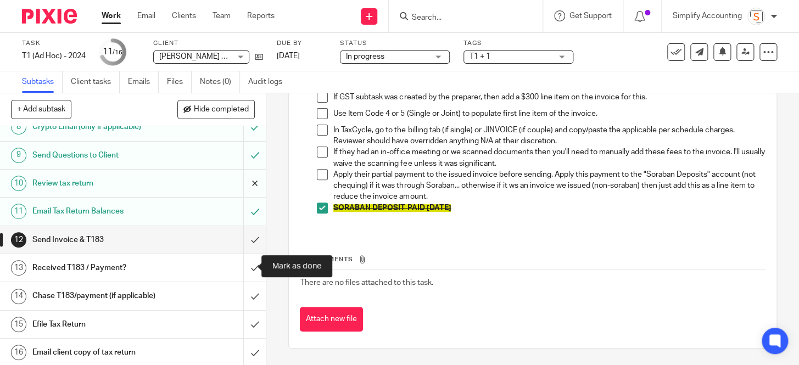
scroll to position [234, 0]
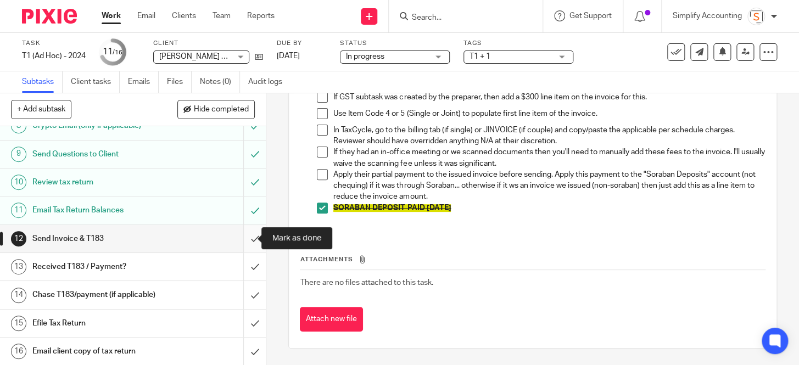
click at [249, 240] on input "submit" at bounding box center [133, 238] width 266 height 27
click at [526, 55] on span "T1 + 1" at bounding box center [511, 57] width 82 height 12
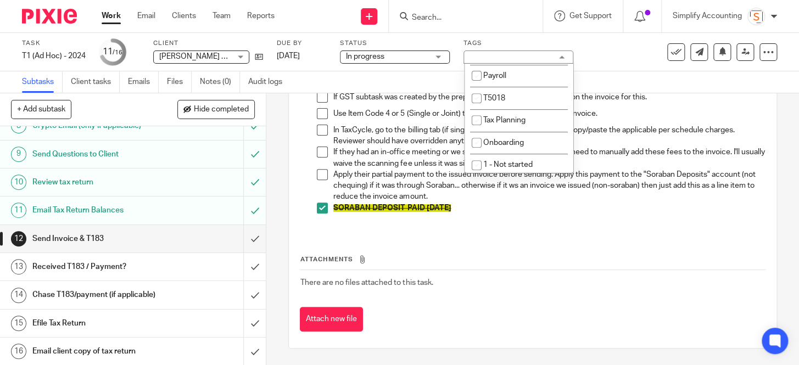
scroll to position [232, 0]
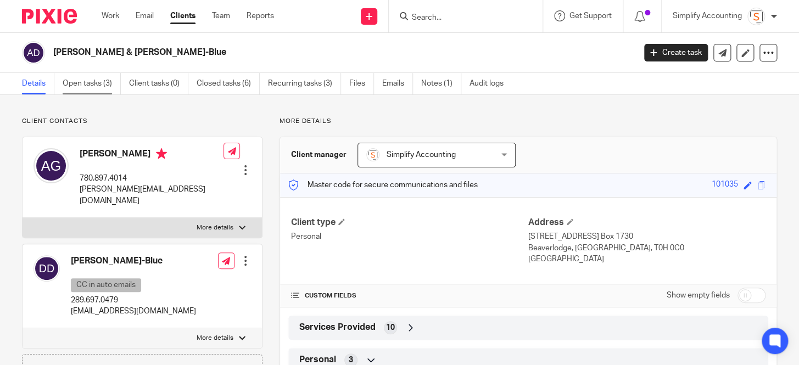
click at [77, 78] on link "Open tasks (3)" at bounding box center [92, 83] width 58 height 21
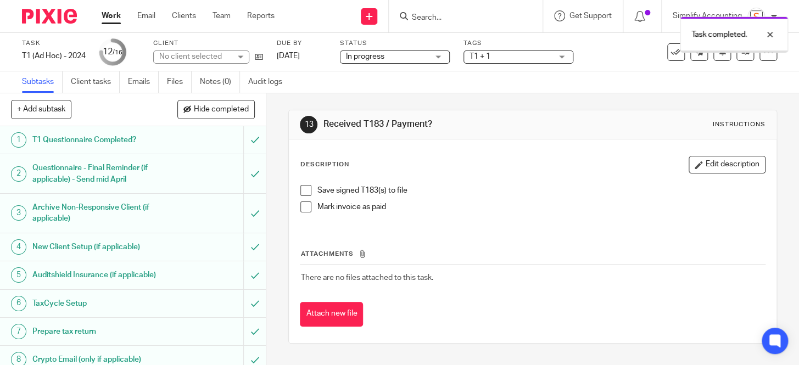
click at [517, 57] on span "T1 + 1" at bounding box center [511, 57] width 82 height 12
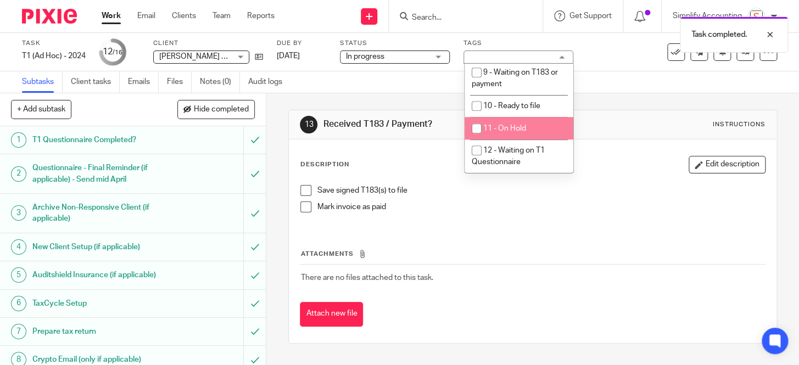
scroll to position [499, 0]
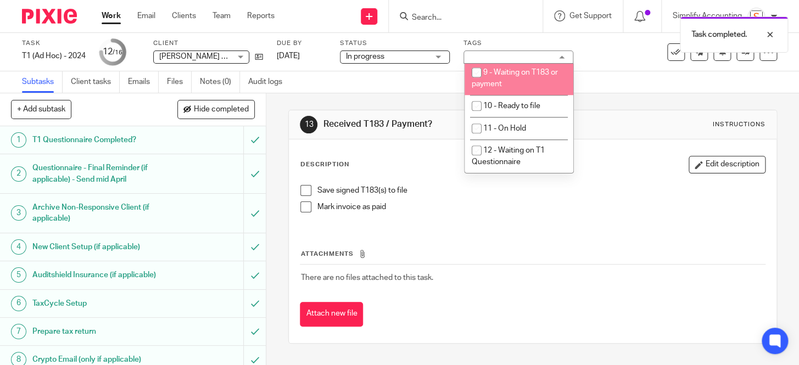
click at [517, 84] on li "9 - Waiting on T183 or payment" at bounding box center [519, 79] width 109 height 34
checkbox input "true"
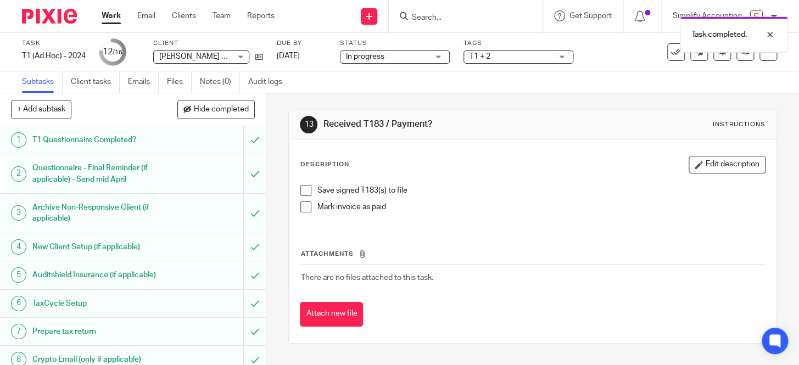
click at [570, 220] on div "Save signed T183(s) to file Mark invoice as paid" at bounding box center [532, 203] width 475 height 47
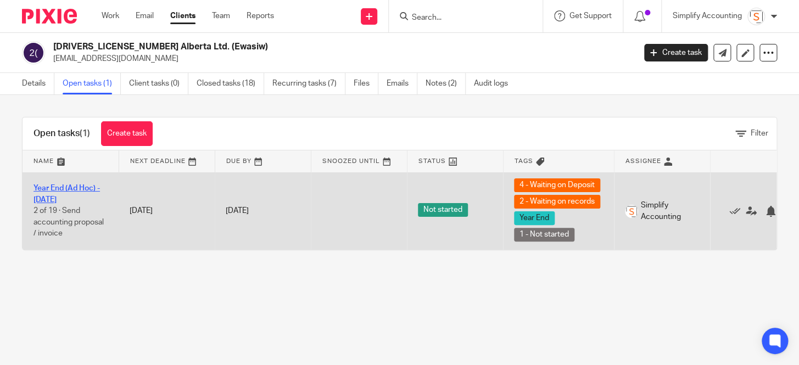
click at [74, 189] on link "Year End (Ad Hoc) - [DATE]" at bounding box center [67, 194] width 66 height 19
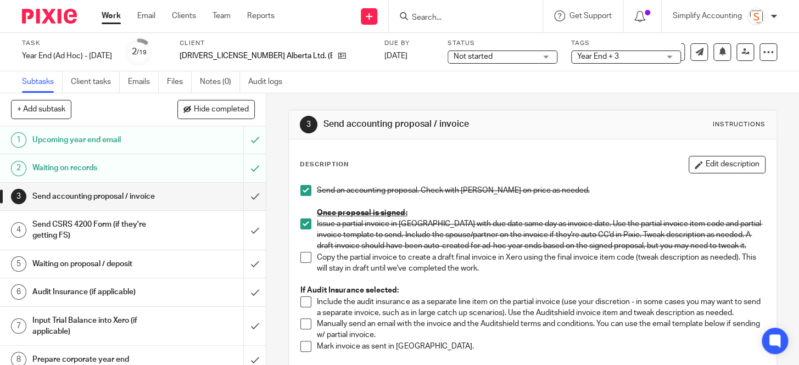
click at [145, 266] on h1 "Waiting on proposal / deposit" at bounding box center [99, 264] width 134 height 16
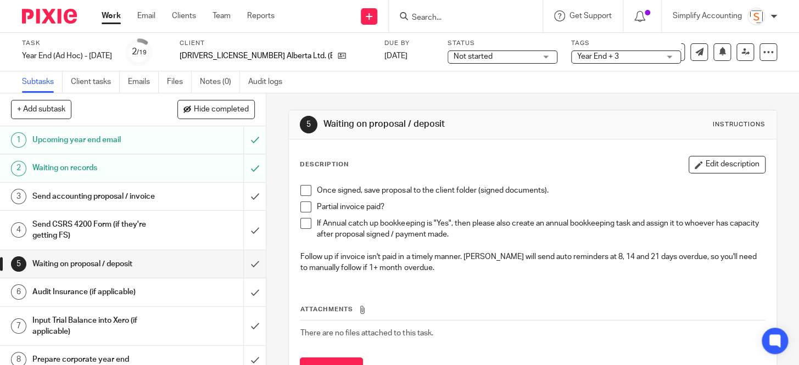
click at [301, 208] on span at bounding box center [306, 207] width 11 height 11
click at [307, 191] on span at bounding box center [306, 190] width 11 height 11
click at [180, 200] on div "Send accounting proposal / invoice" at bounding box center [132, 196] width 200 height 16
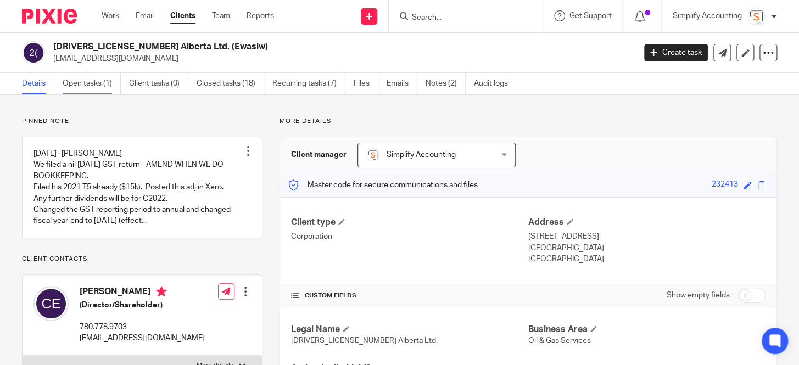
click at [82, 84] on link "Open tasks (1)" at bounding box center [92, 83] width 58 height 21
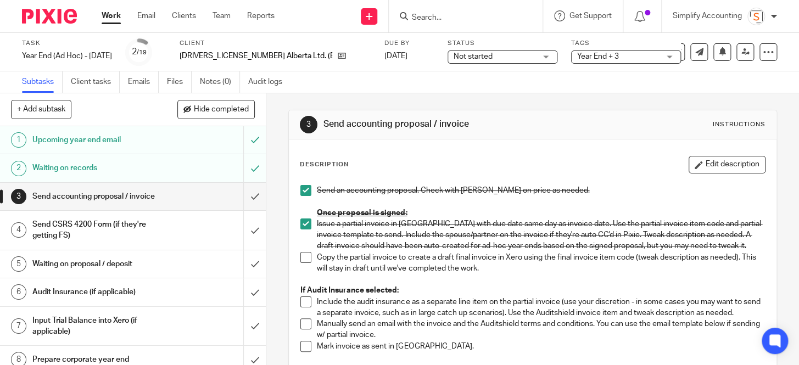
scroll to position [49, 0]
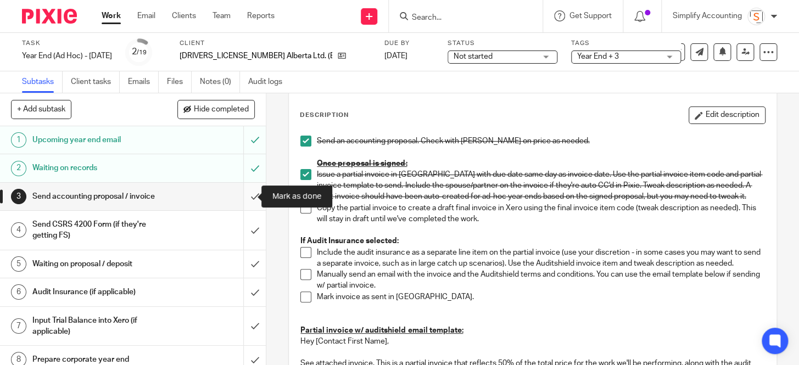
click at [242, 197] on input "submit" at bounding box center [133, 196] width 266 height 27
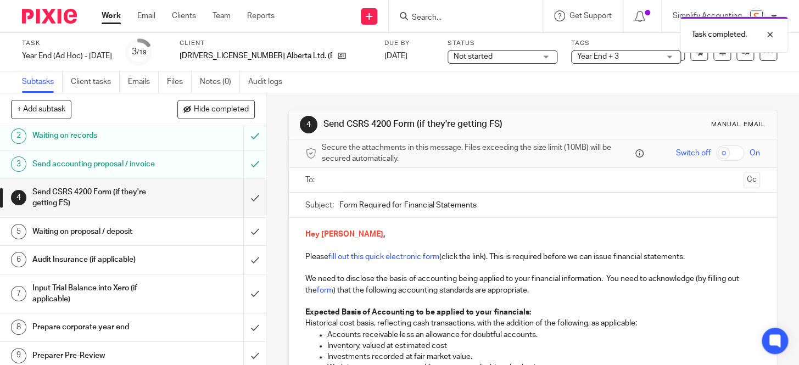
scroll to position [49, 0]
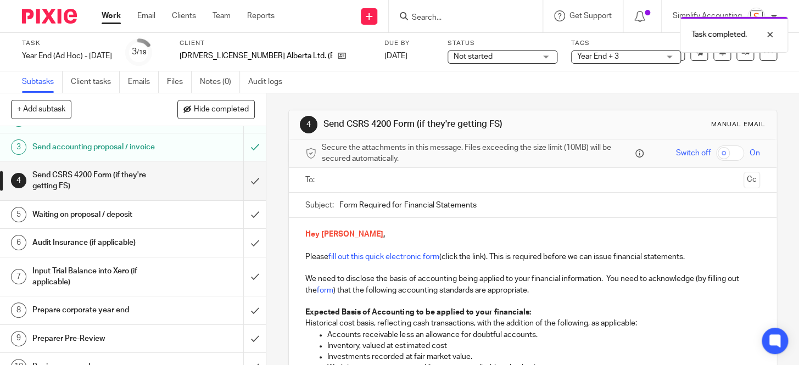
click at [199, 217] on div "Waiting on proposal / deposit" at bounding box center [132, 215] width 200 height 16
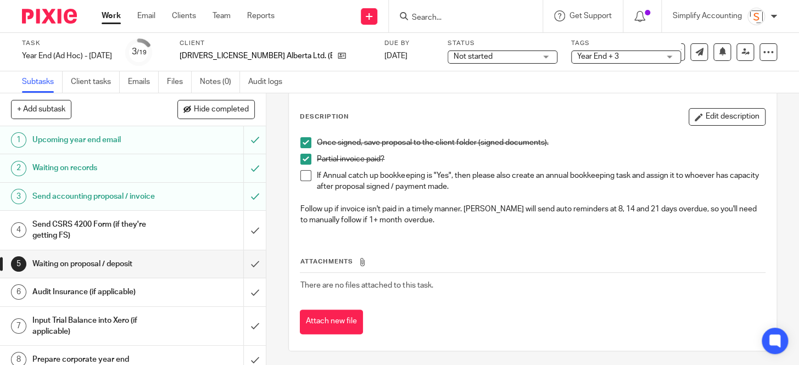
scroll to position [50, 0]
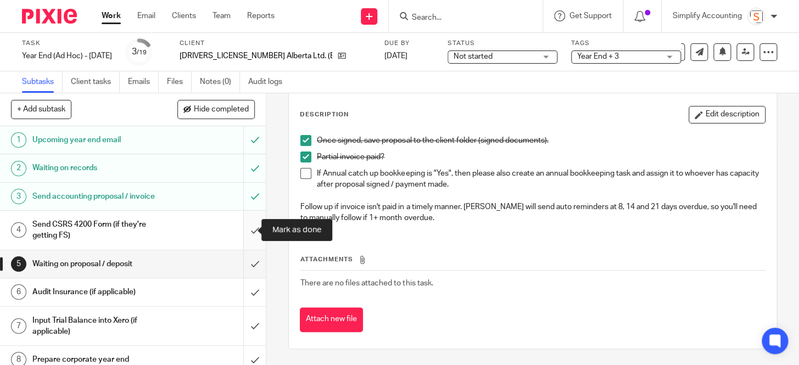
click at [243, 229] on input "submit" at bounding box center [133, 230] width 266 height 39
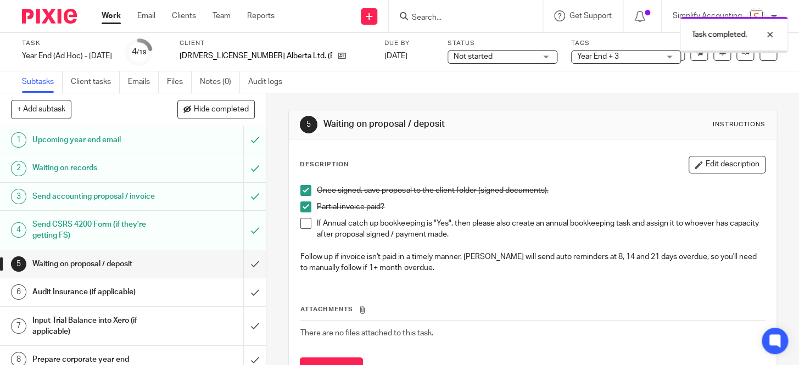
click at [244, 263] on input "submit" at bounding box center [133, 264] width 266 height 27
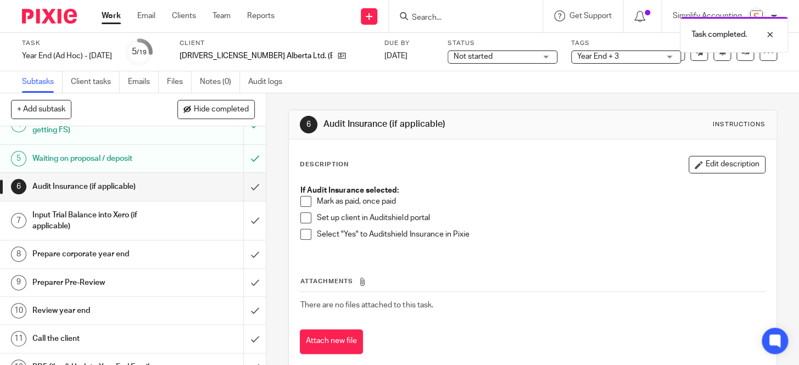
scroll to position [99, 0]
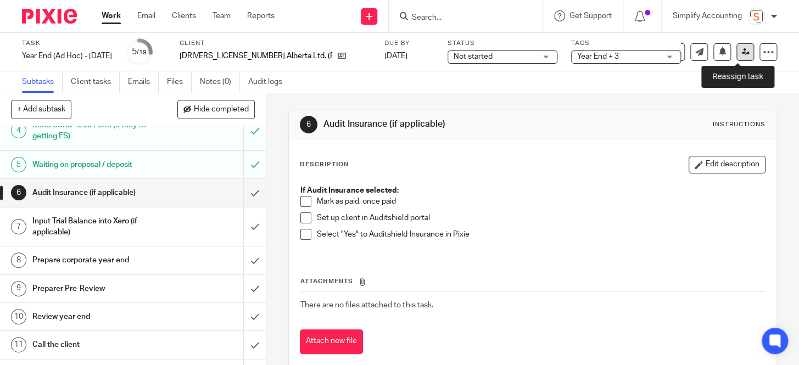
click at [742, 55] on icon at bounding box center [746, 52] width 8 height 8
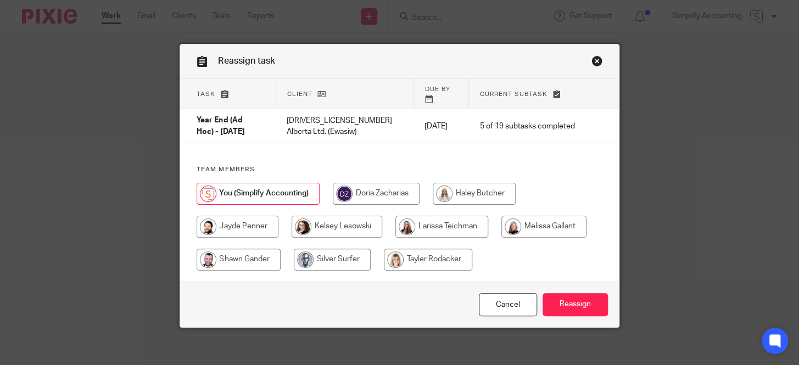
click at [411, 249] on input "radio" at bounding box center [428, 260] width 88 height 22
radio input "true"
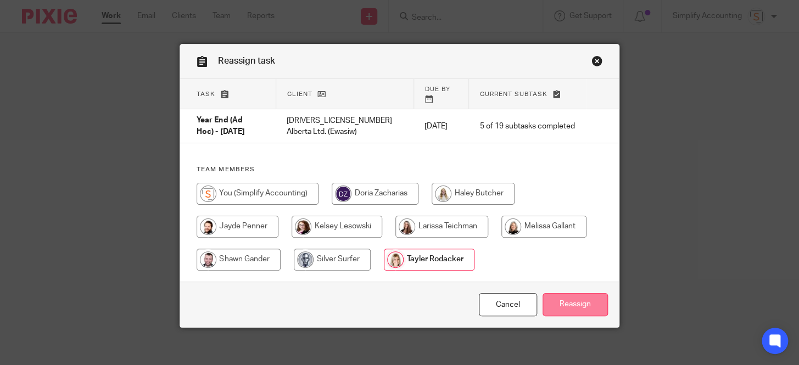
click at [572, 297] on input "Reassign" at bounding box center [575, 305] width 65 height 24
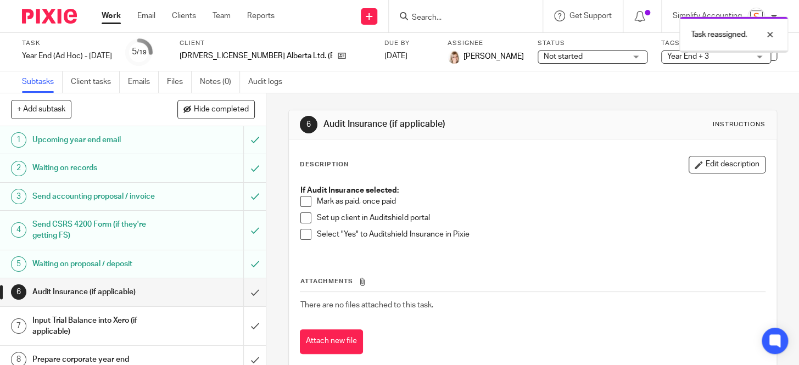
click at [544, 58] on span "Not started" at bounding box center [563, 57] width 39 height 8
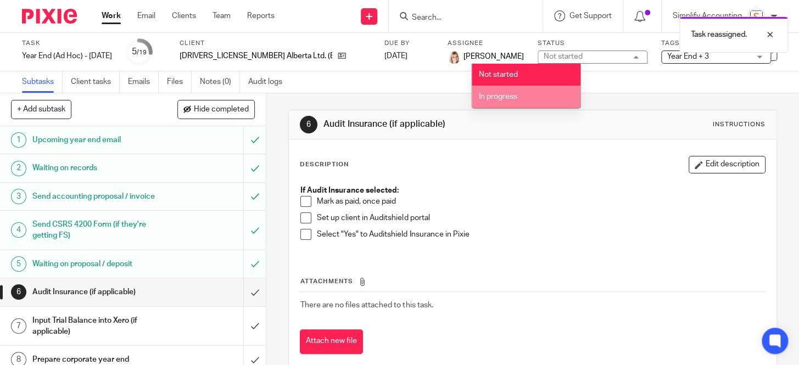
click at [499, 96] on span "In progress" at bounding box center [498, 97] width 38 height 8
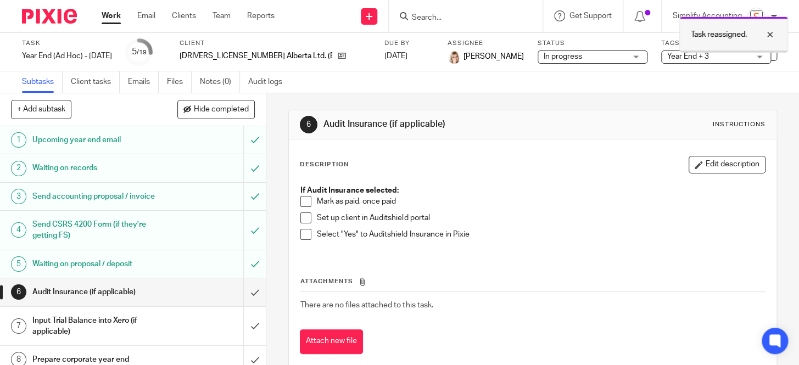
click at [770, 32] on div at bounding box center [762, 34] width 30 height 13
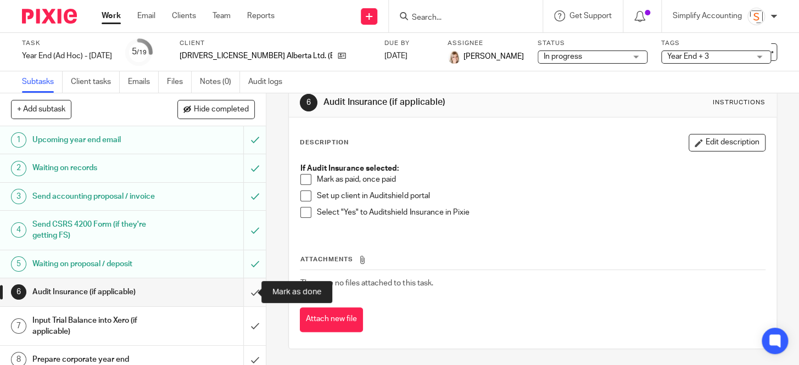
click at [247, 290] on input "submit" at bounding box center [133, 292] width 266 height 27
click at [544, 55] on span "In progress" at bounding box center [563, 57] width 38 height 8
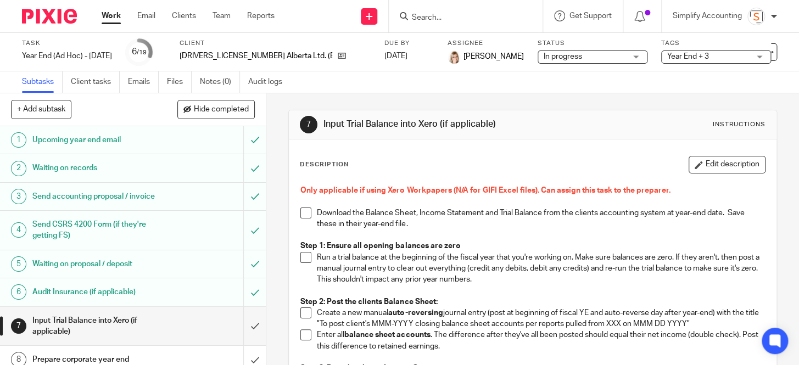
click at [668, 52] on span "Year End + 3" at bounding box center [709, 57] width 82 height 12
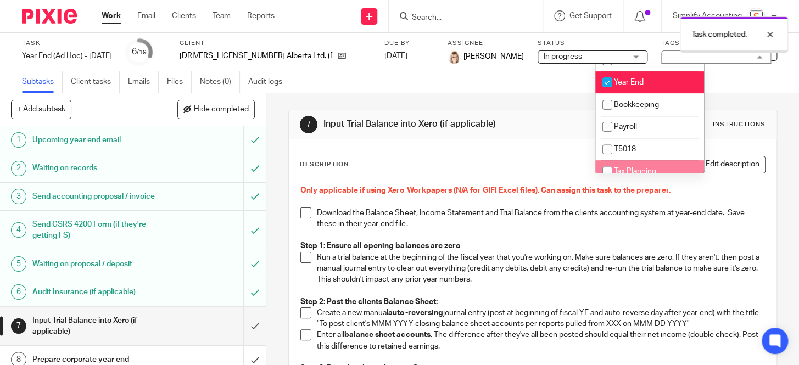
scroll to position [249, 0]
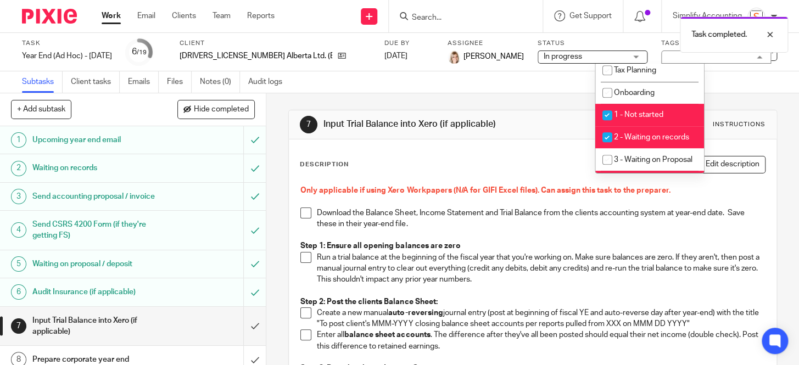
click at [652, 135] on span "2 - Waiting on records" at bounding box center [651, 138] width 75 height 8
checkbox input "false"
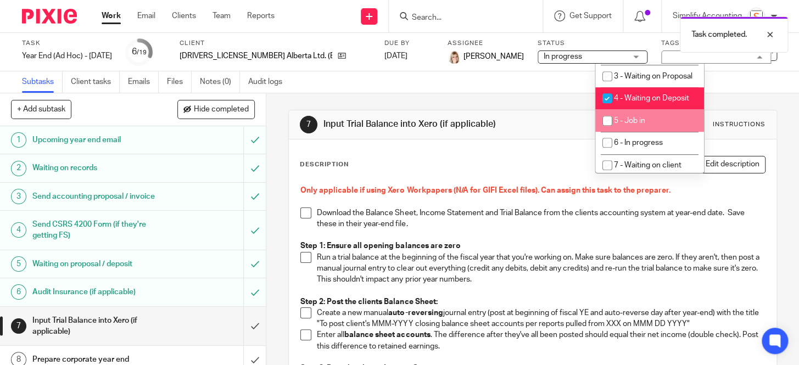
scroll to position [349, 0]
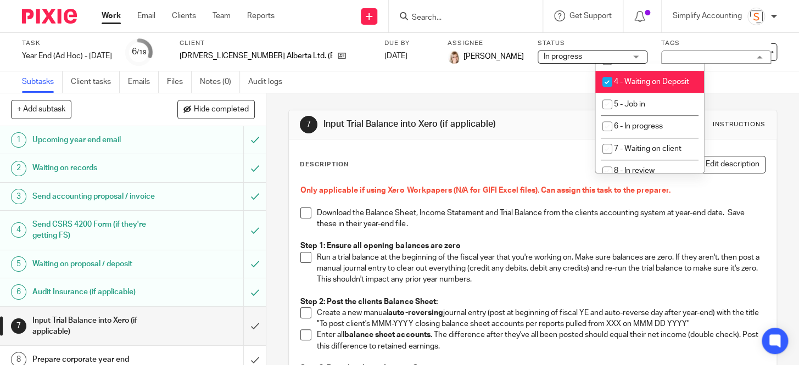
click at [638, 93] on li "4 - Waiting on Deposit" at bounding box center [650, 82] width 109 height 23
checkbox input "false"
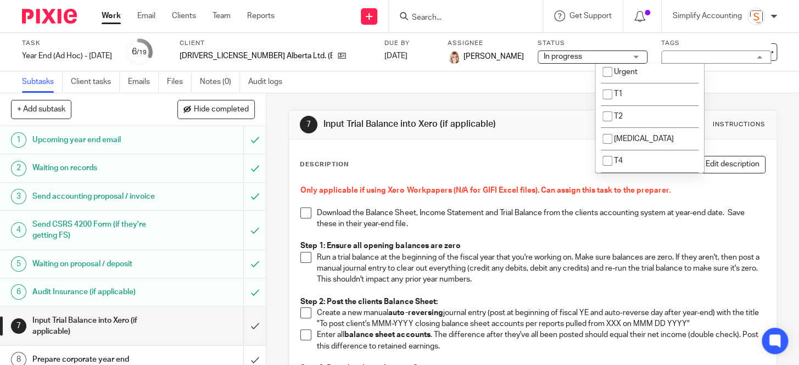
scroll to position [0, 0]
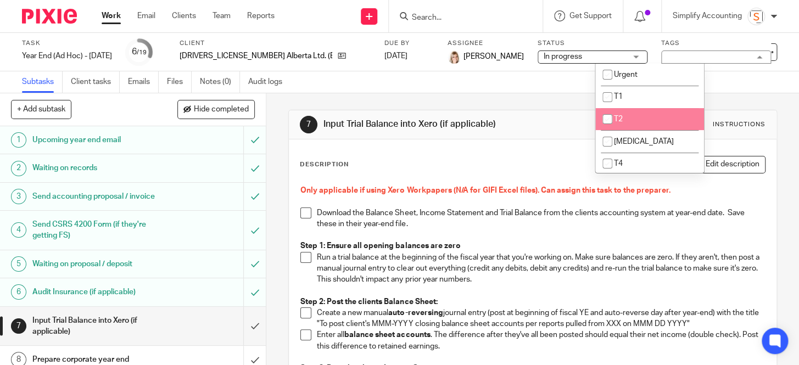
click at [553, 125] on div "7 Input Trial Balance into Xero (if applicable) Instructions" at bounding box center [532, 125] width 465 height 18
